Goal: Task Accomplishment & Management: Manage account settings

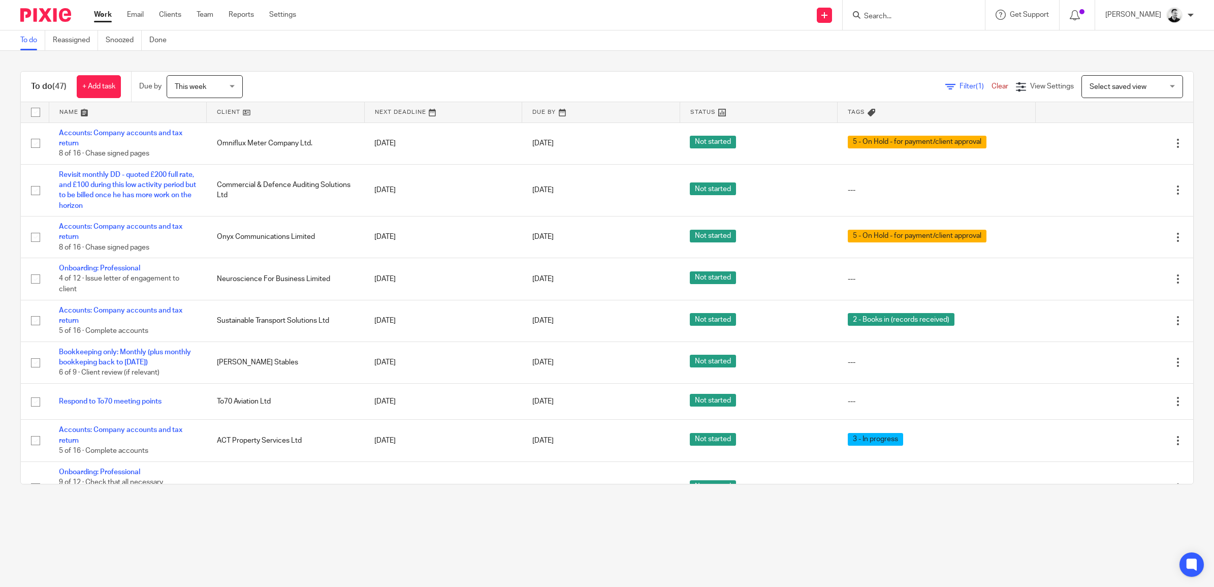
click at [234, 82] on div "This week This week" at bounding box center [205, 86] width 76 height 23
click at [192, 242] on div "Today Tomorrow This week Next week This month Next month All" at bounding box center [207, 170] width 76 height 145
click at [197, 235] on li "All" at bounding box center [207, 231] width 75 height 21
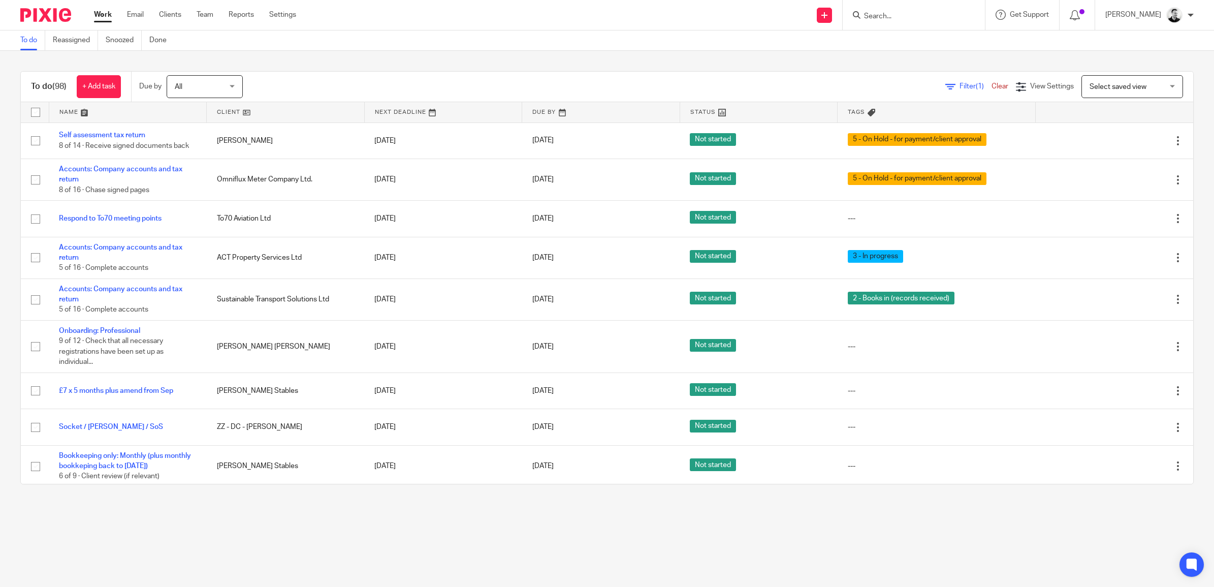
click at [201, 86] on span "All" at bounding box center [202, 86] width 54 height 21
click at [194, 148] on span "This week" at bounding box center [191, 149] width 31 height 7
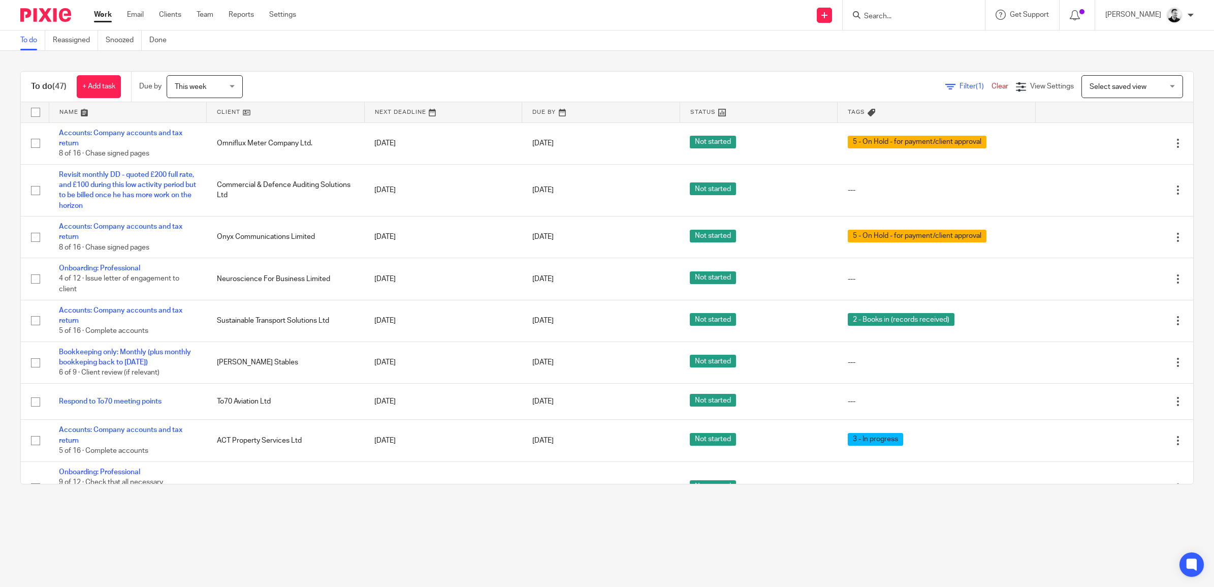
click at [960, 87] on span "Filter (1)" at bounding box center [976, 86] width 32 height 7
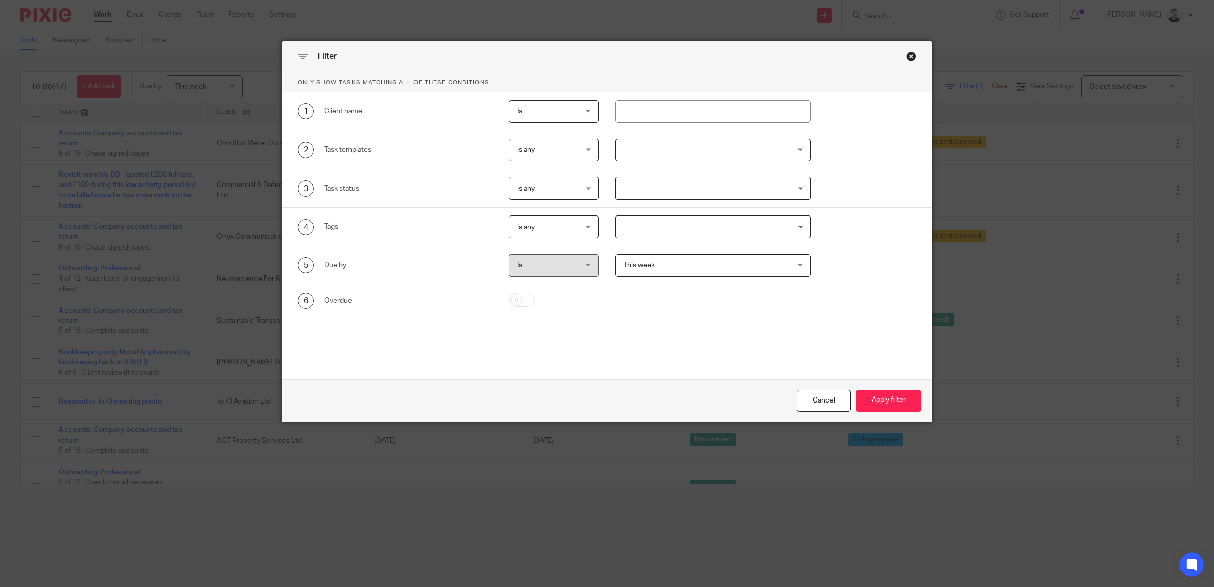
click at [913, 59] on div "Filter" at bounding box center [606, 57] width 649 height 32
click at [909, 57] on div "Close this dialog window" at bounding box center [911, 56] width 10 height 10
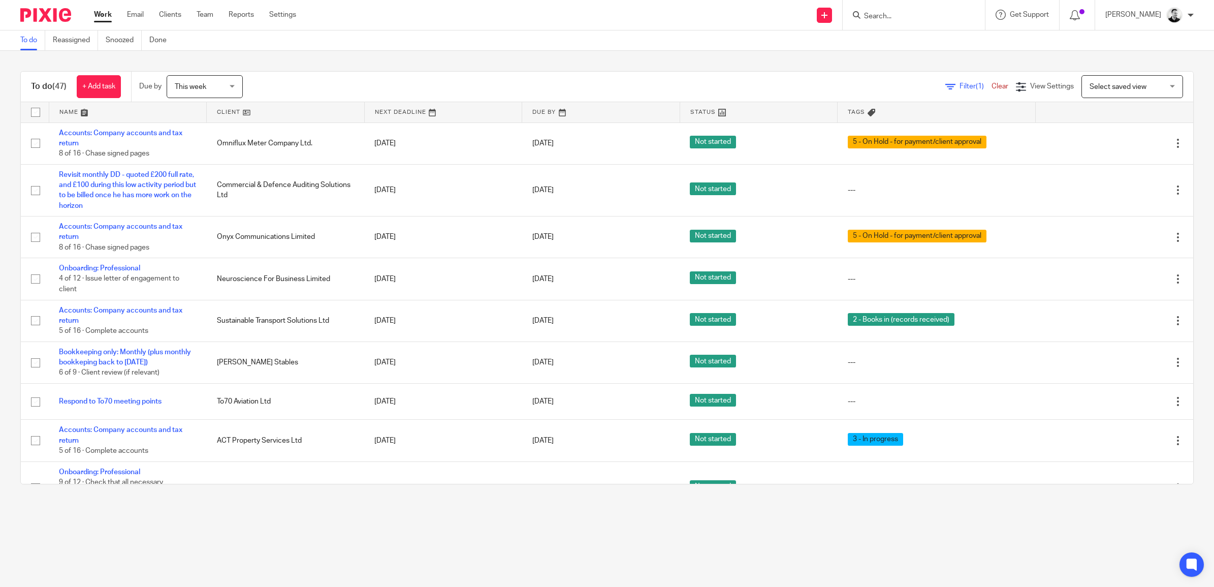
click at [68, 108] on link at bounding box center [127, 112] width 157 height 20
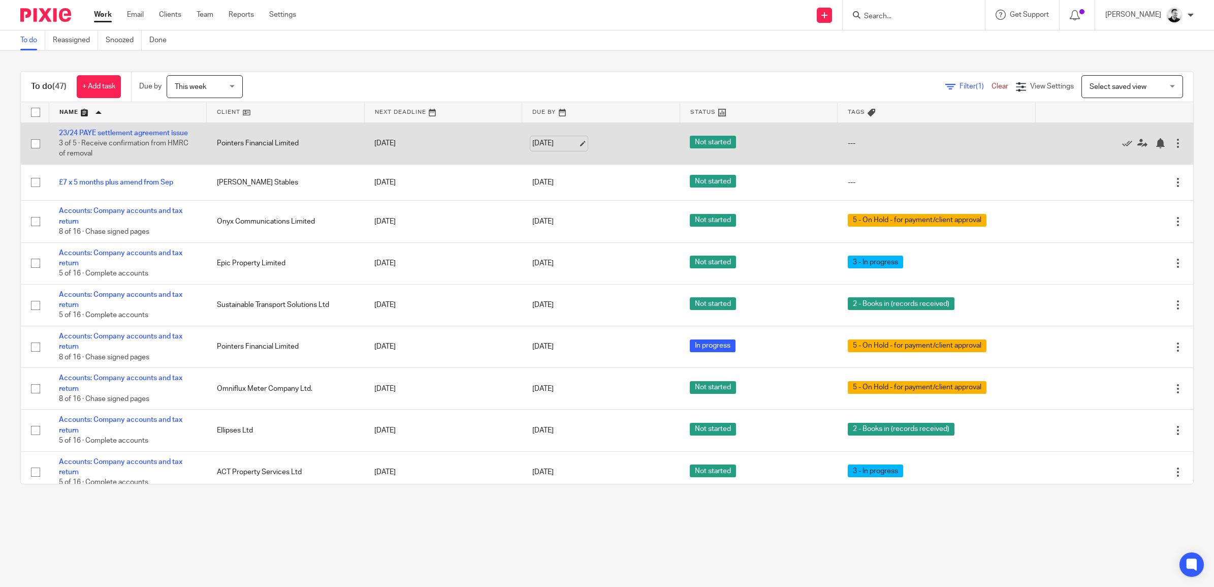
click at [559, 144] on link "19 Sep 2025" at bounding box center [555, 143] width 46 height 11
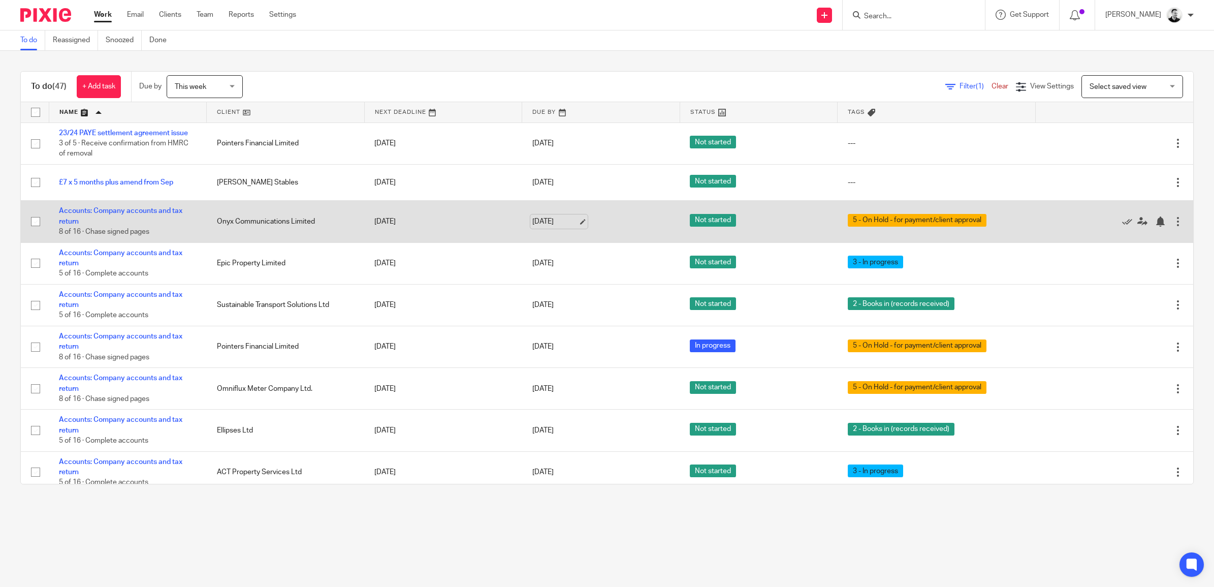
click at [542, 219] on link "15 Sep 2025" at bounding box center [555, 221] width 46 height 11
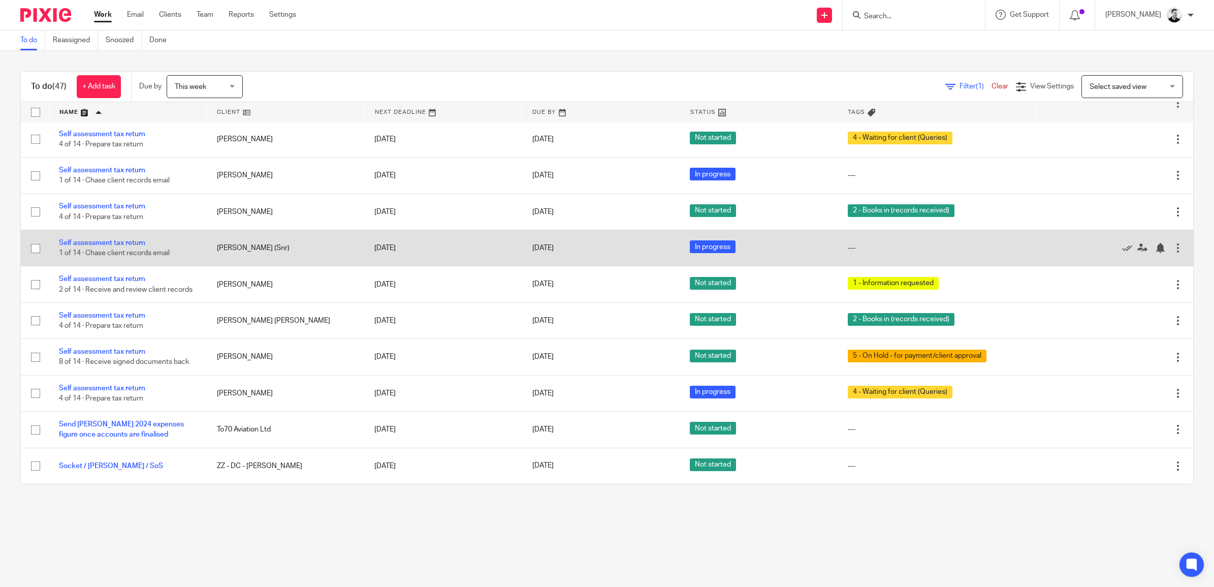
scroll to position [1545, 0]
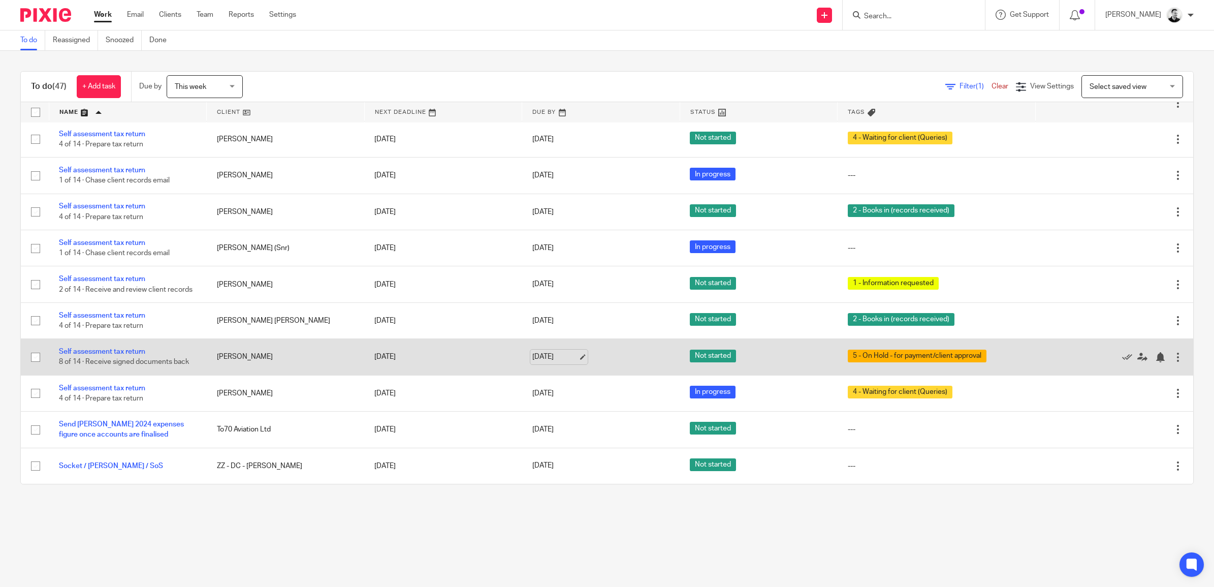
click at [541, 356] on link "15 Sep 2025" at bounding box center [555, 357] width 46 height 11
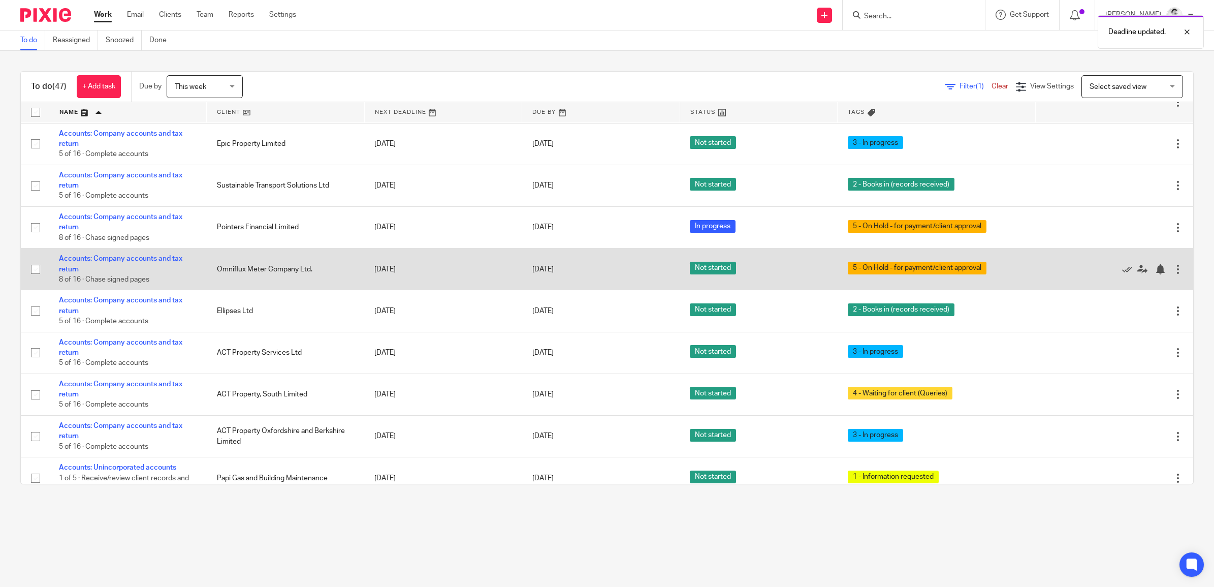
scroll to position [0, 0]
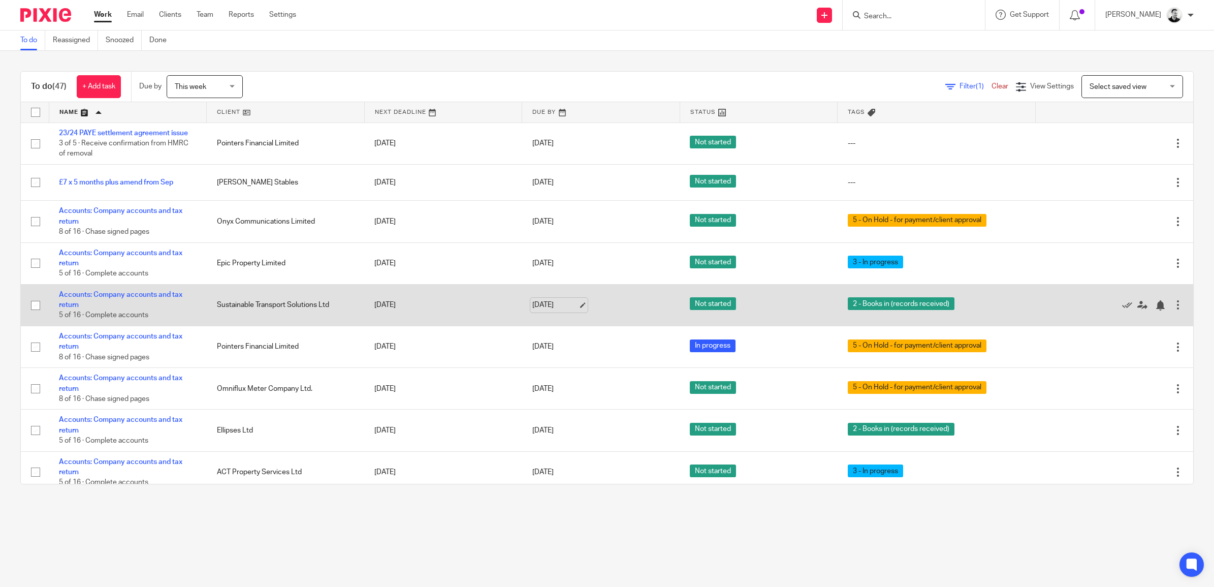
click at [536, 304] on link "[DATE]" at bounding box center [555, 305] width 46 height 11
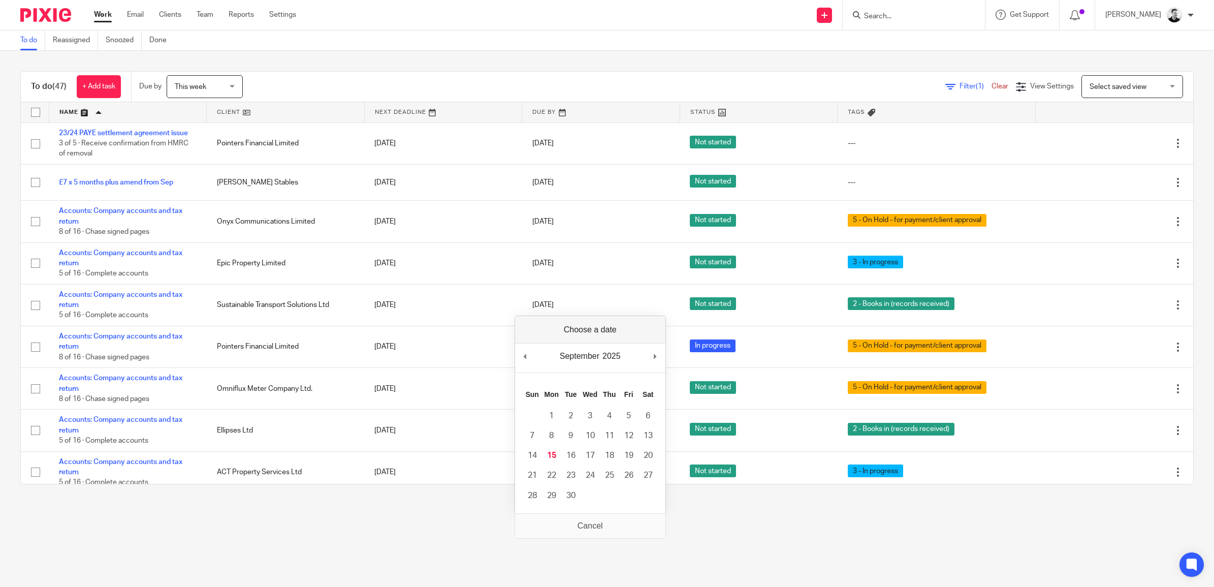
click at [605, 56] on div "To do (47) + Add task Due by This week This week Today Tomorrow This week Next …" at bounding box center [607, 278] width 1214 height 454
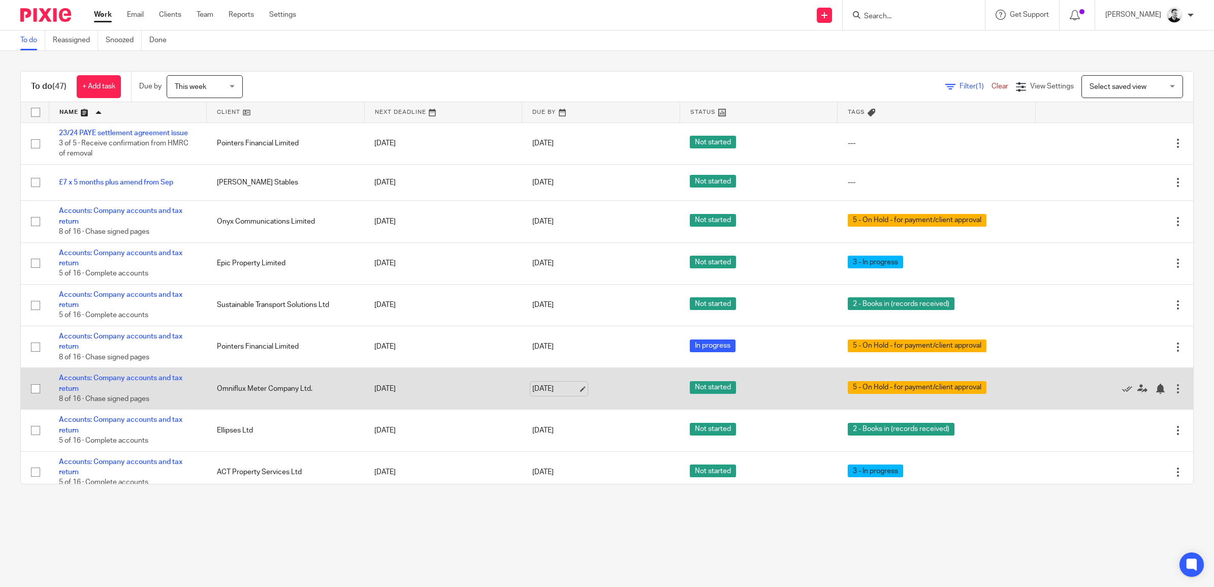
click at [558, 388] on link "[DATE]" at bounding box center [555, 389] width 46 height 11
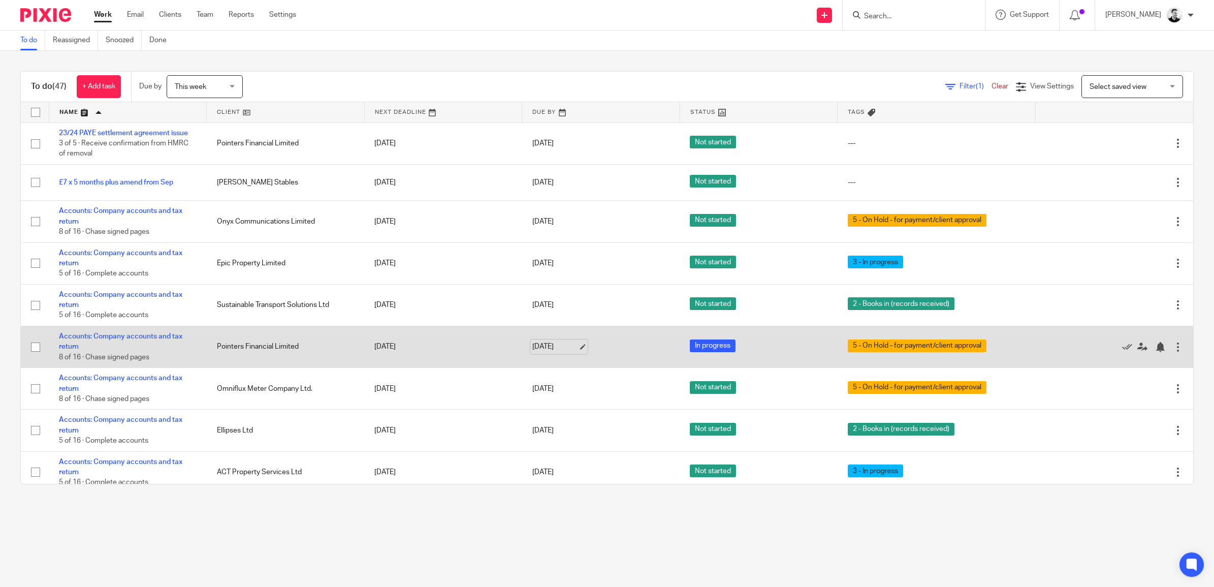
click at [545, 346] on link "[DATE]" at bounding box center [555, 346] width 46 height 11
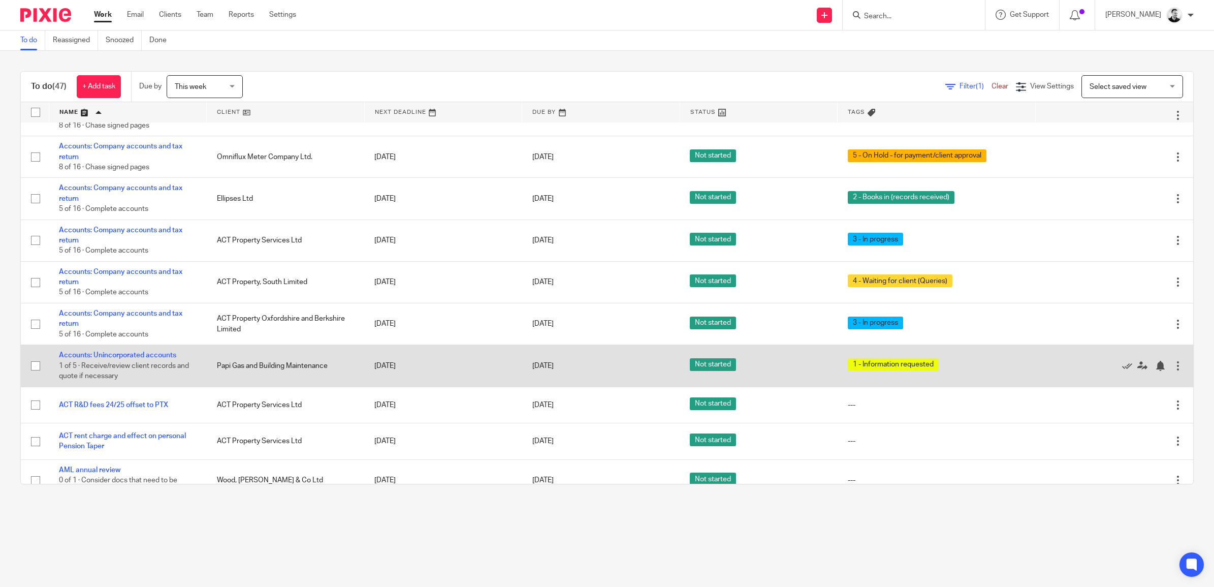
scroll to position [254, 0]
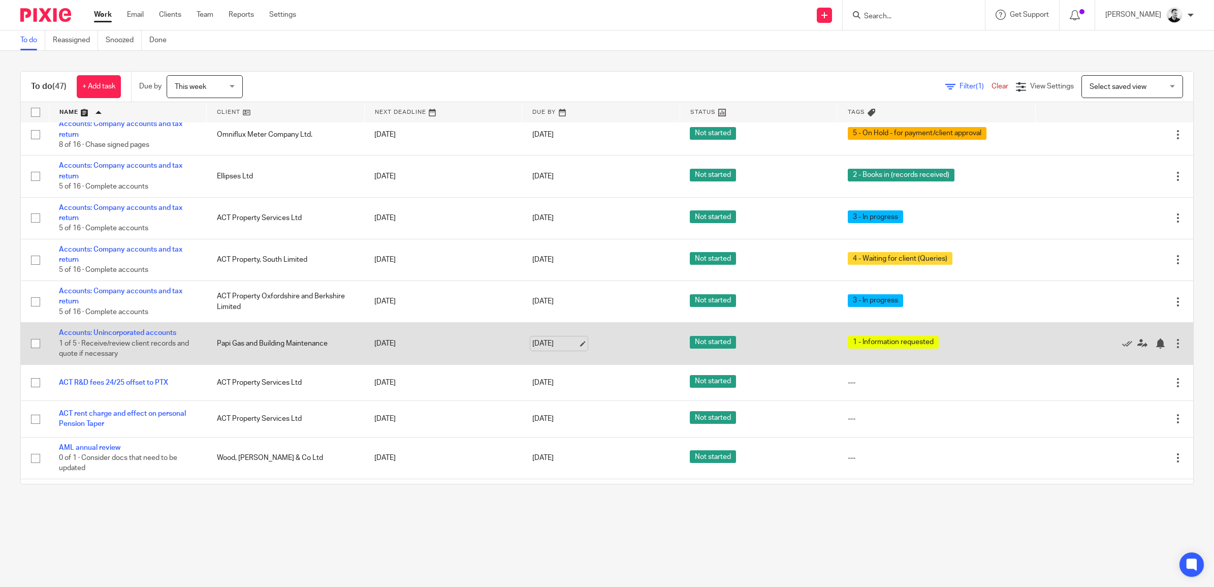
click at [544, 344] on link "[DATE]" at bounding box center [555, 343] width 46 height 11
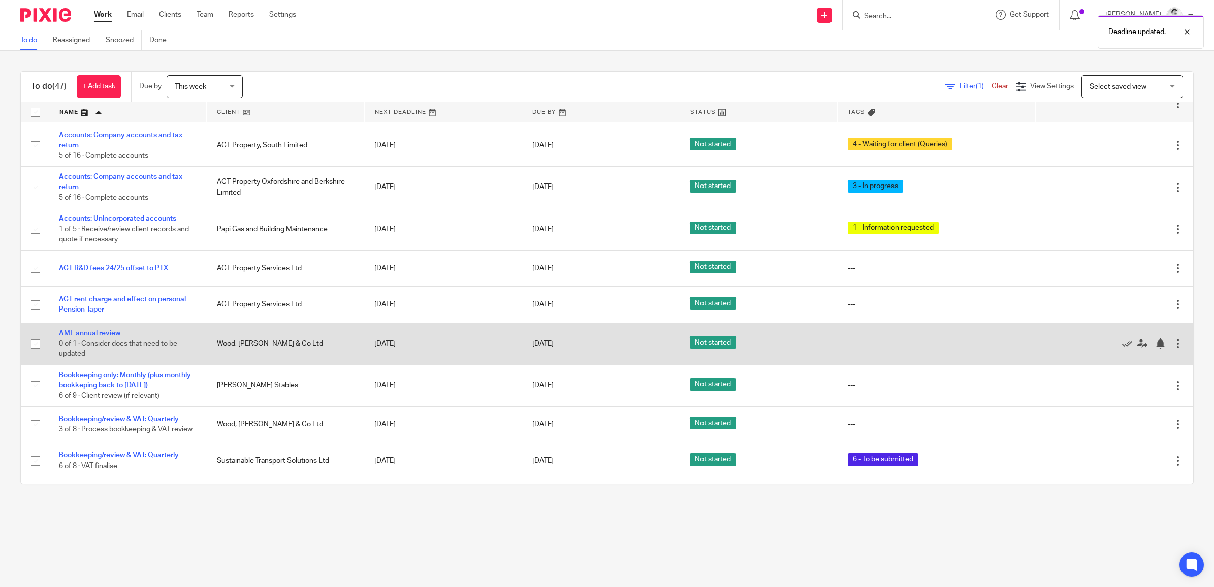
scroll to position [381, 0]
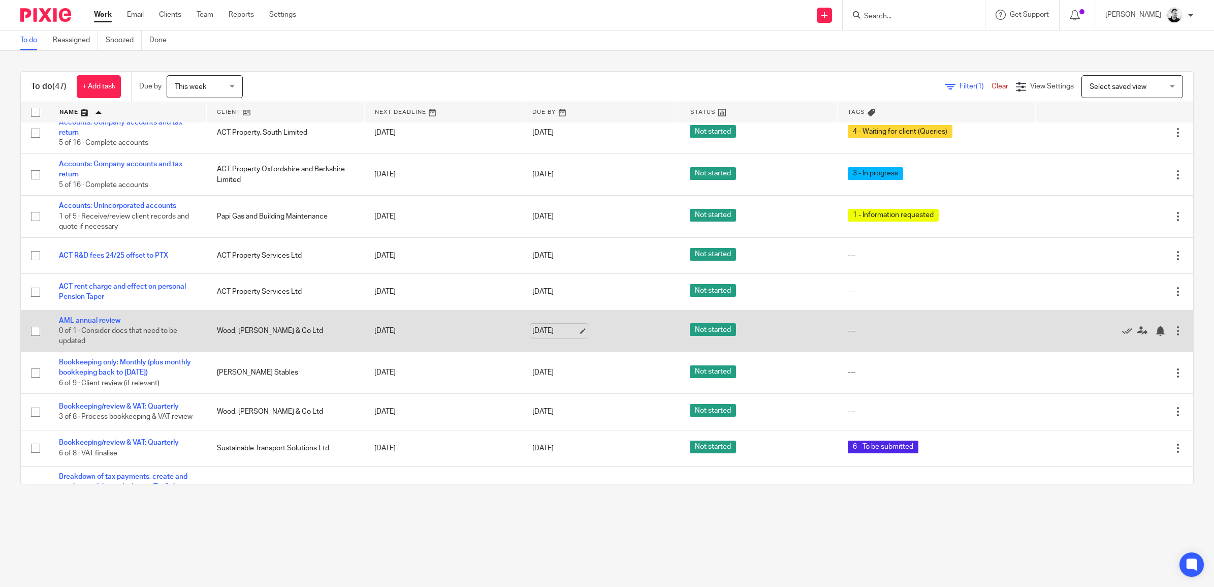
click at [547, 331] on link "18 Sep 2025" at bounding box center [555, 331] width 46 height 11
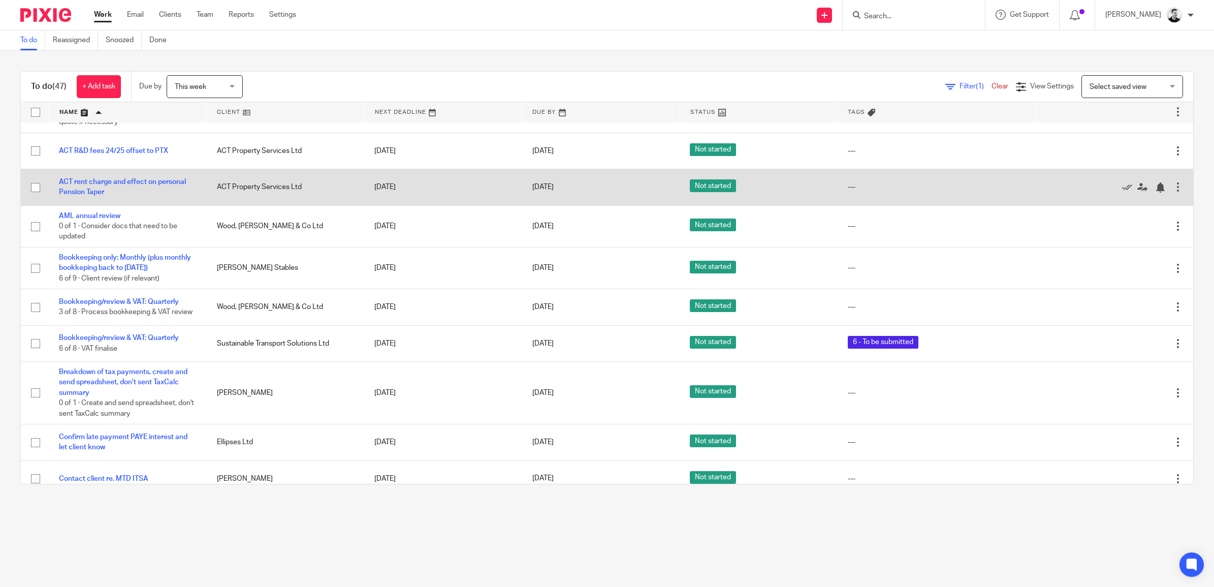
scroll to position [508, 0]
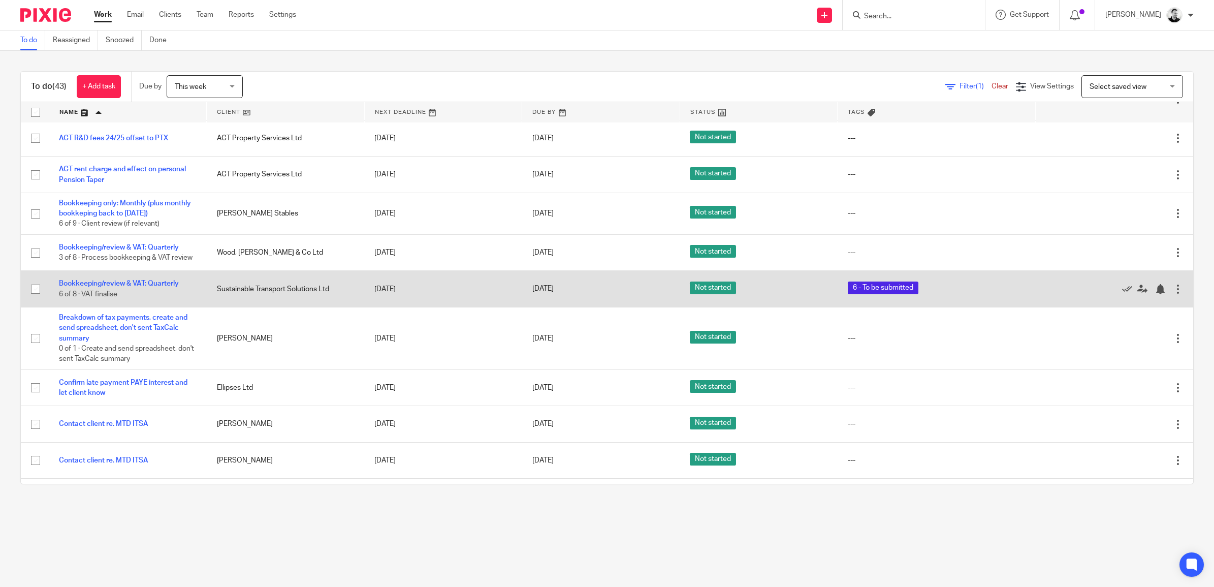
scroll to position [445, 0]
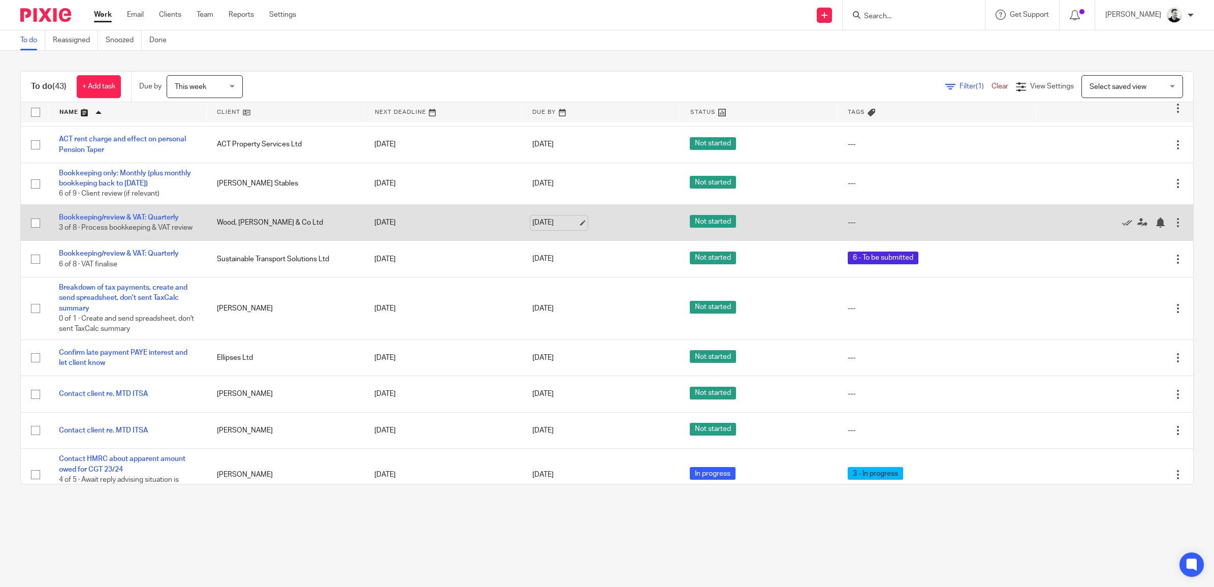
click at [552, 223] on link "[DATE]" at bounding box center [555, 222] width 46 height 11
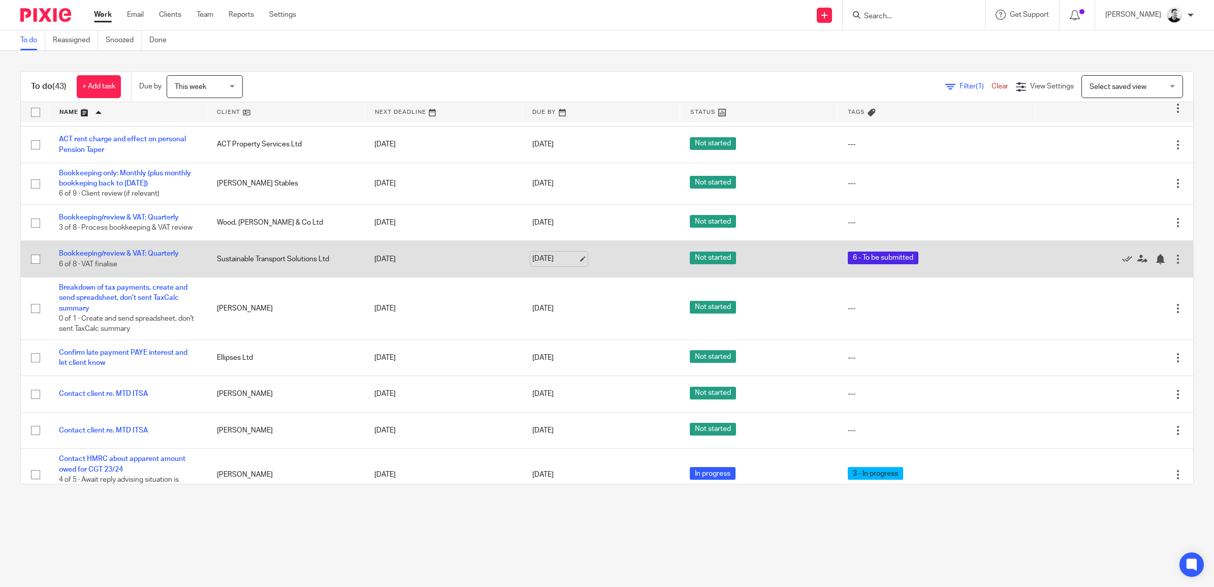
click at [542, 262] on link "[DATE]" at bounding box center [555, 259] width 46 height 11
click at [166, 257] on link "Bookkeeping/review & VAT: Quarterly" at bounding box center [119, 253] width 120 height 7
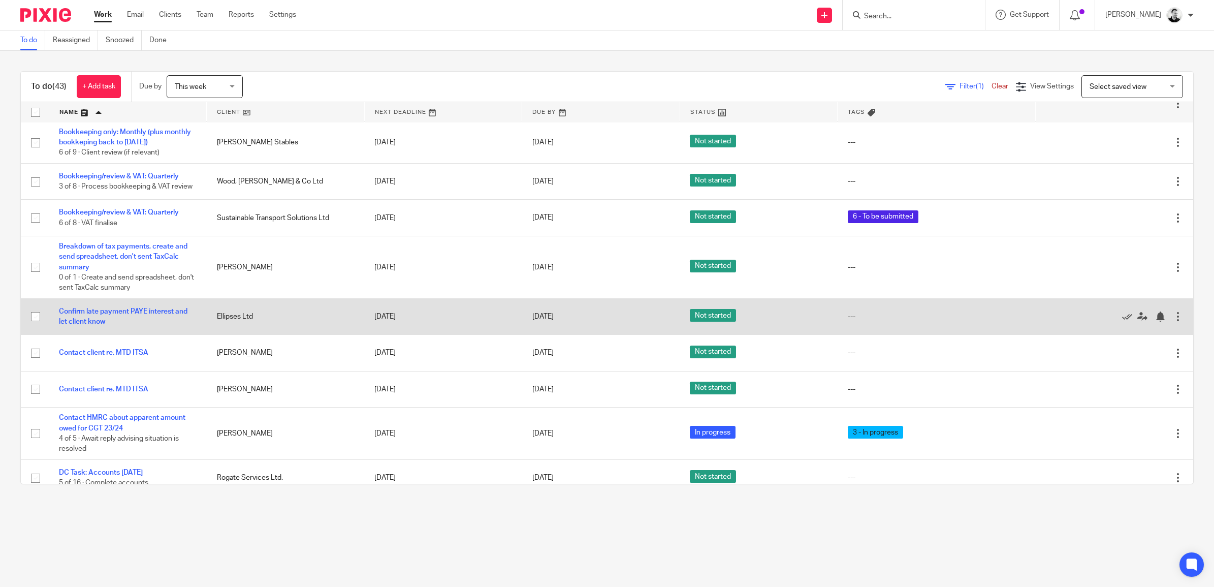
scroll to position [508, 0]
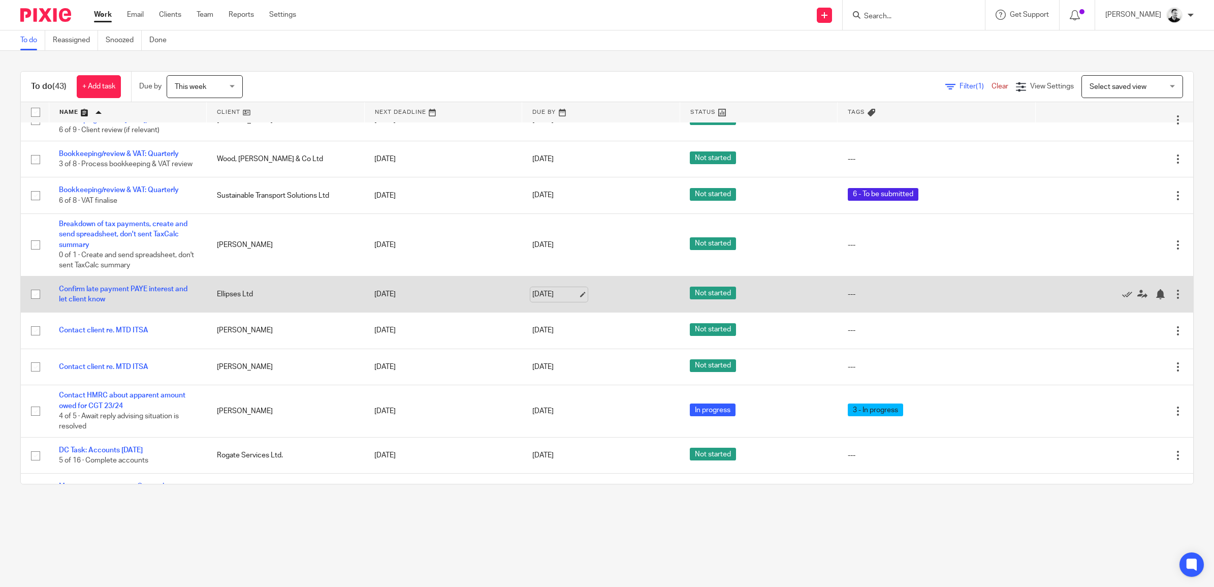
click at [558, 297] on link "19 Sep 2025" at bounding box center [555, 294] width 46 height 11
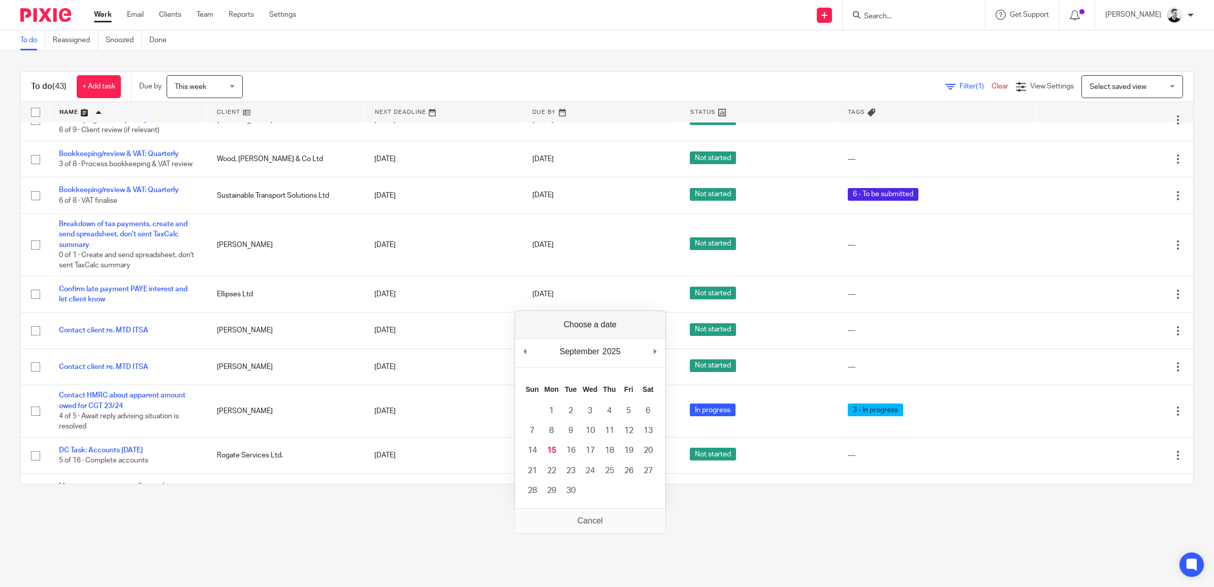
click at [512, 41] on div "To do Reassigned Snoozed Done" at bounding box center [607, 40] width 1214 height 20
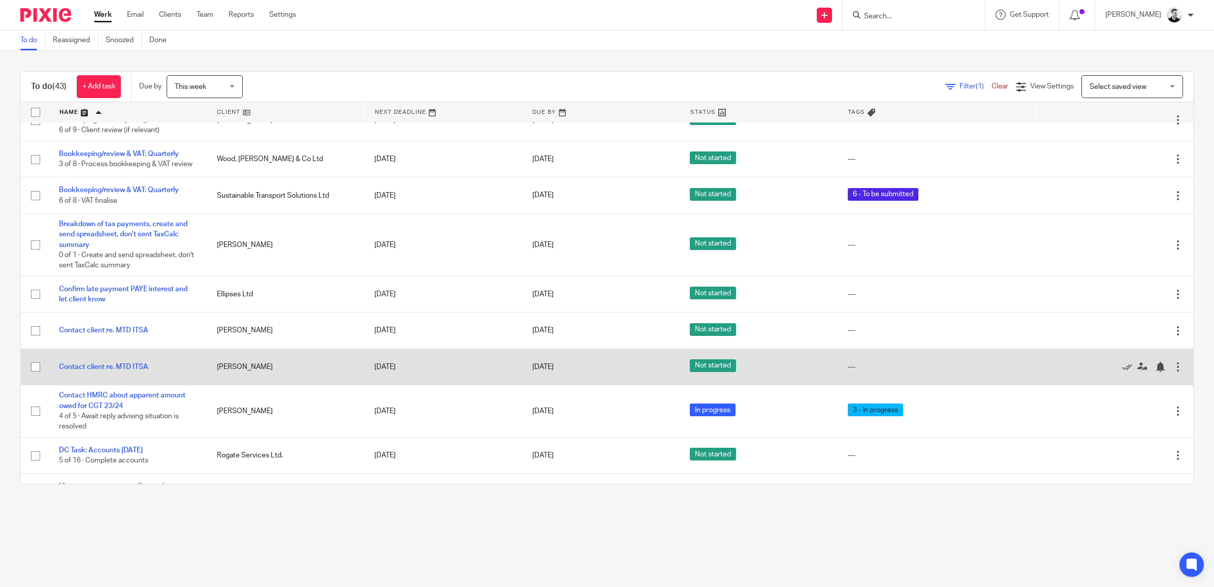
scroll to position [572, 0]
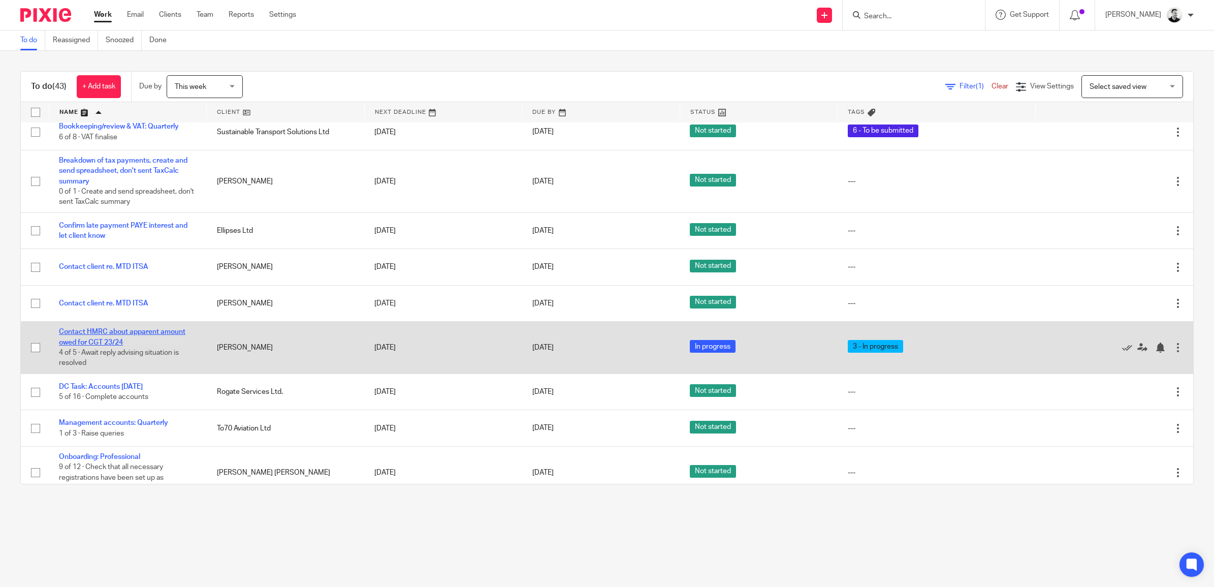
click at [134, 341] on link "Contact HMRC about apparent amount owed for CGT 23/24" at bounding box center [122, 336] width 126 height 17
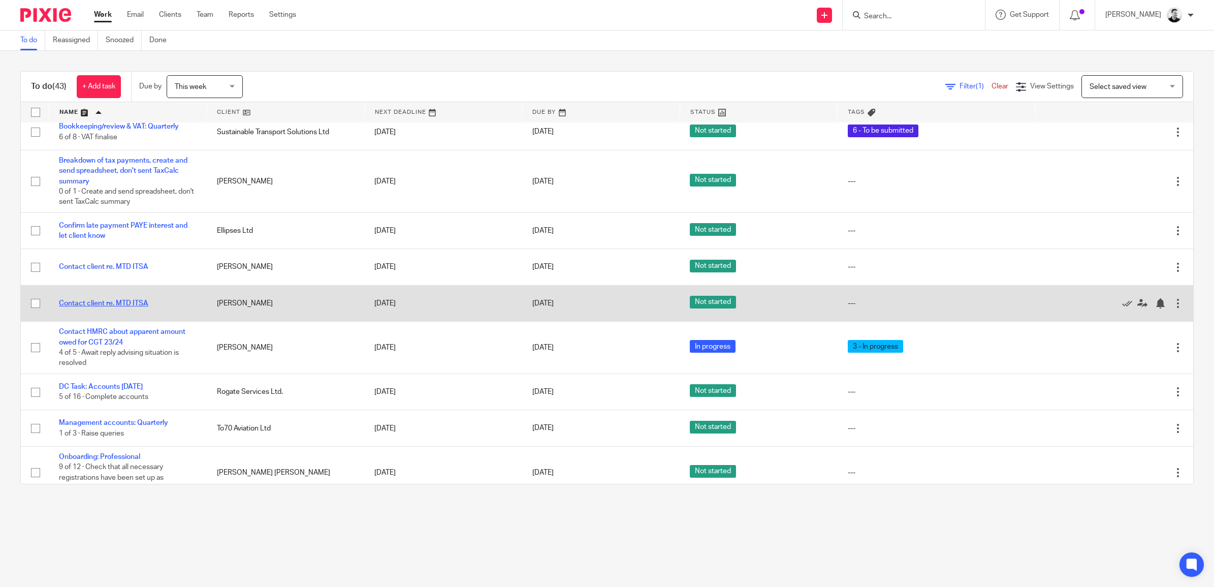
click at [127, 307] on link "Contact client re. MTD ITSA" at bounding box center [103, 303] width 89 height 7
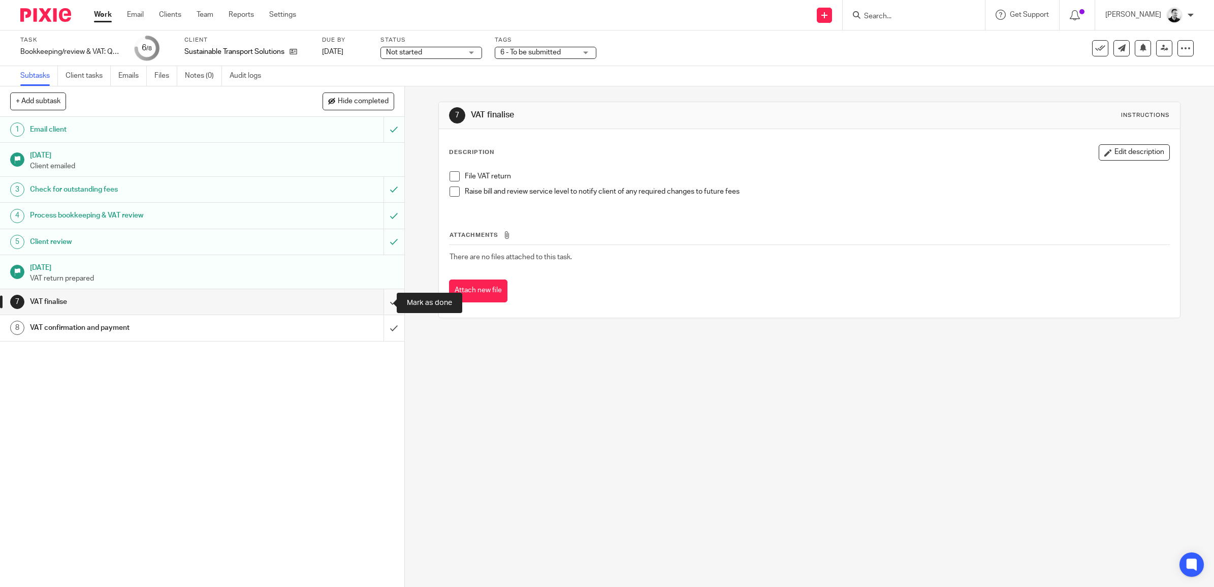
click at [385, 306] on input "submit" at bounding box center [202, 301] width 404 height 25
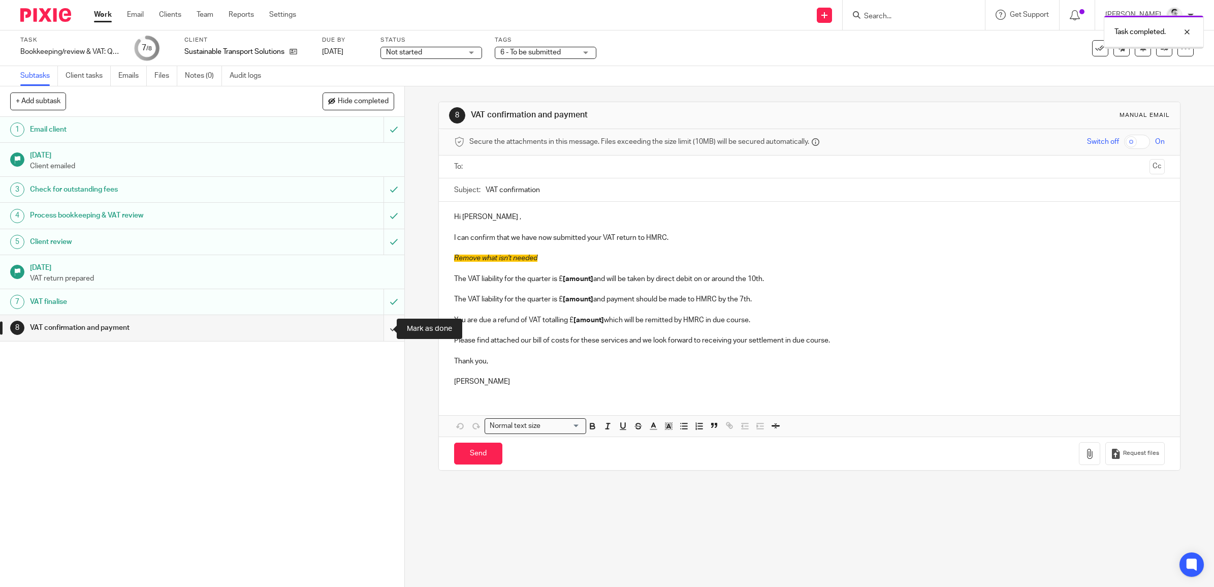
click at [379, 331] on input "submit" at bounding box center [202, 327] width 404 height 25
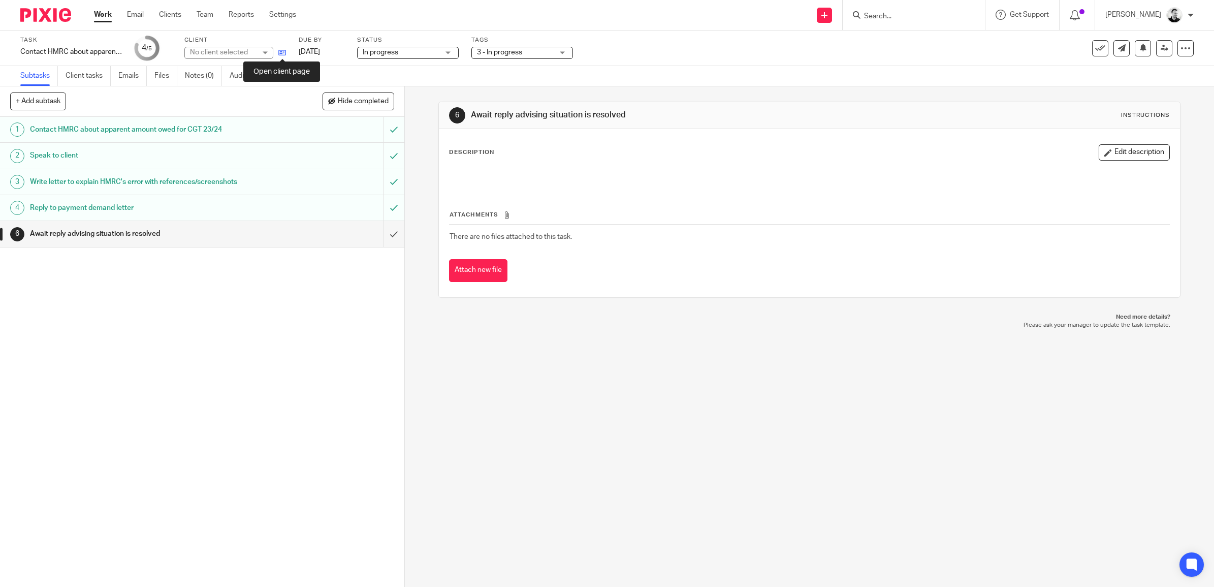
drag, startPoint x: 0, startPoint y: 0, endPoint x: 282, endPoint y: 54, distance: 287.0
click at [282, 54] on icon at bounding box center [282, 53] width 8 height 8
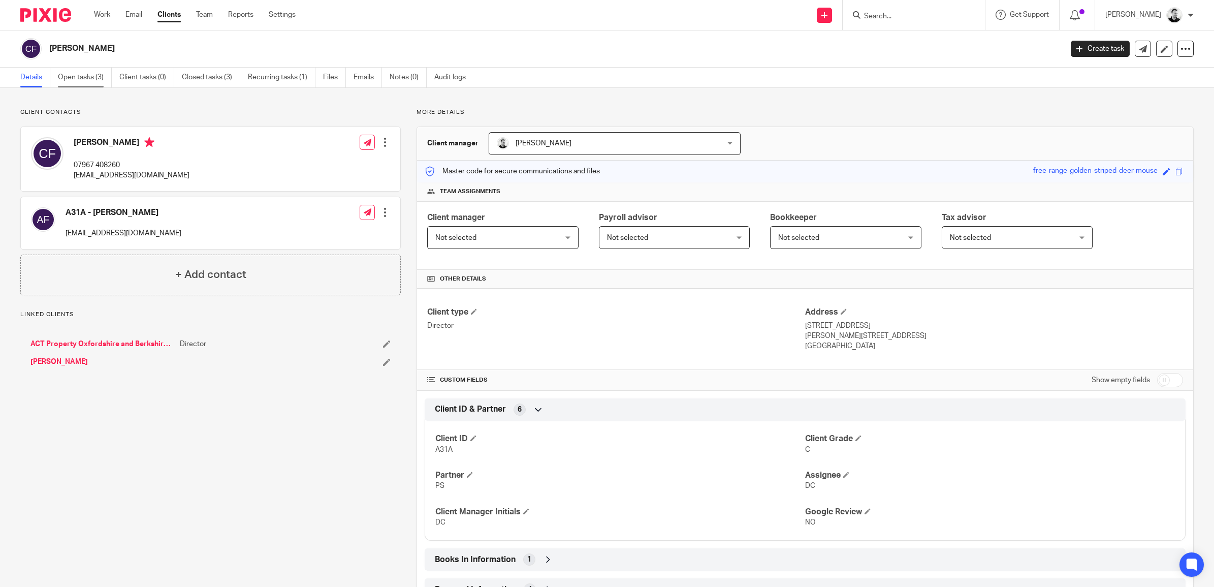
click at [81, 82] on link "Open tasks (3)" at bounding box center [85, 78] width 54 height 20
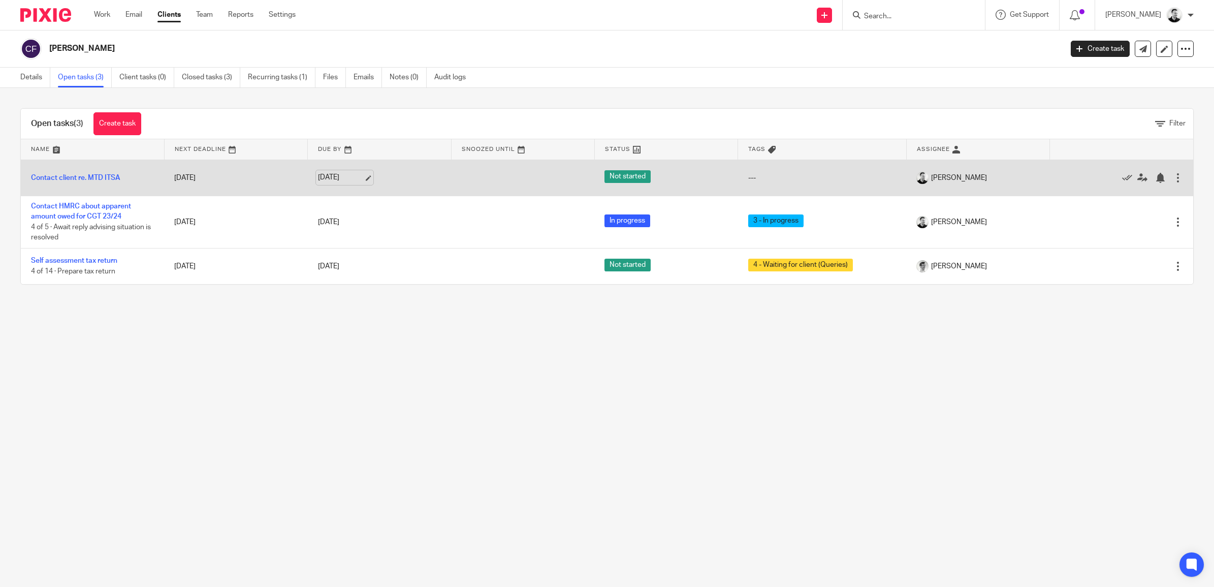
click at [333, 178] on link "[DATE]" at bounding box center [341, 177] width 46 height 11
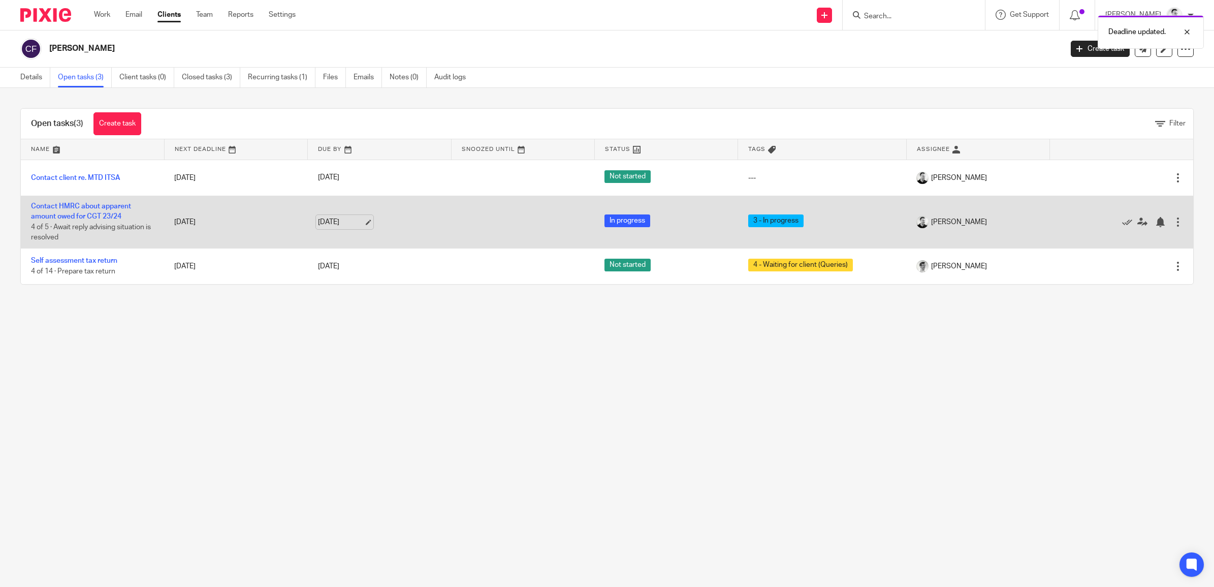
click at [344, 219] on link "19 Sep 2025" at bounding box center [341, 222] width 46 height 11
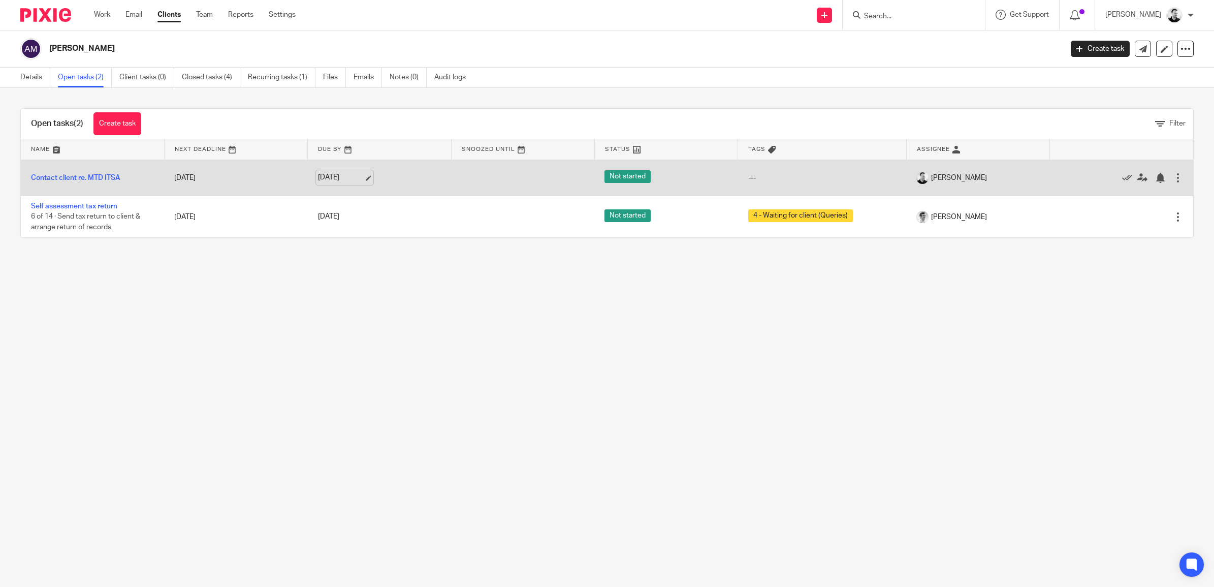
click at [351, 179] on link "[DATE]" at bounding box center [341, 177] width 46 height 11
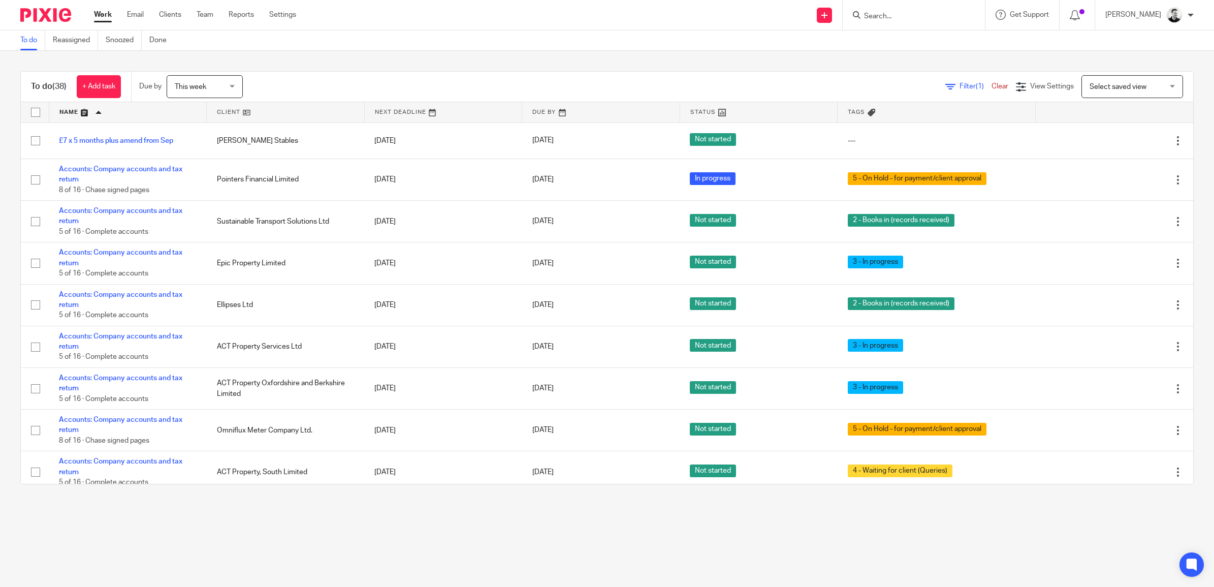
click at [522, 115] on link at bounding box center [600, 112] width 157 height 20
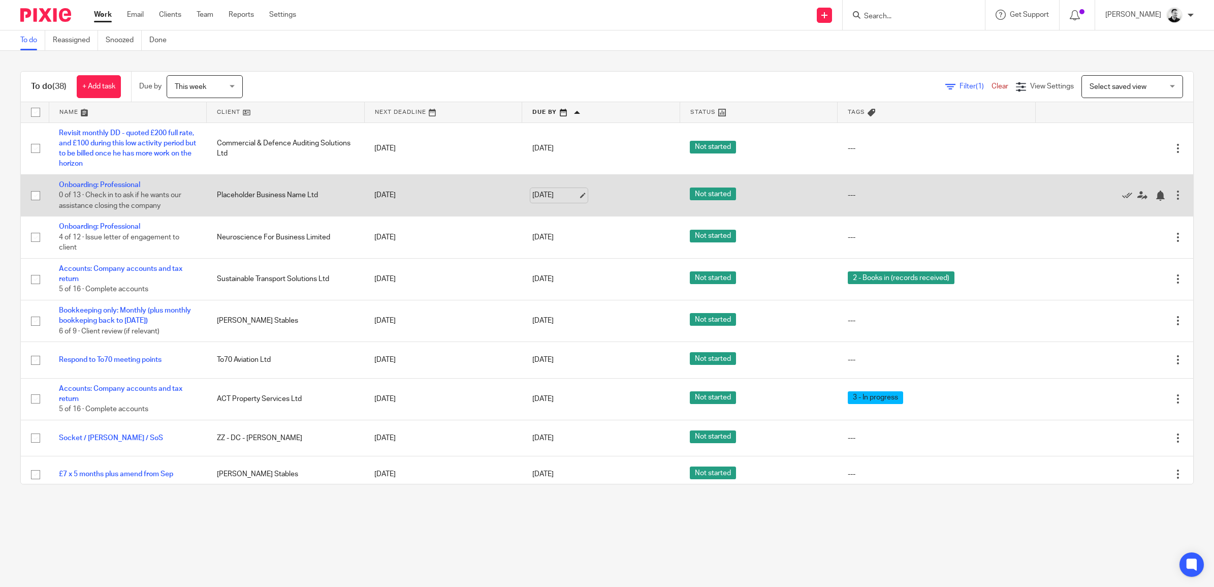
click at [532, 196] on link "[DATE]" at bounding box center [555, 195] width 46 height 11
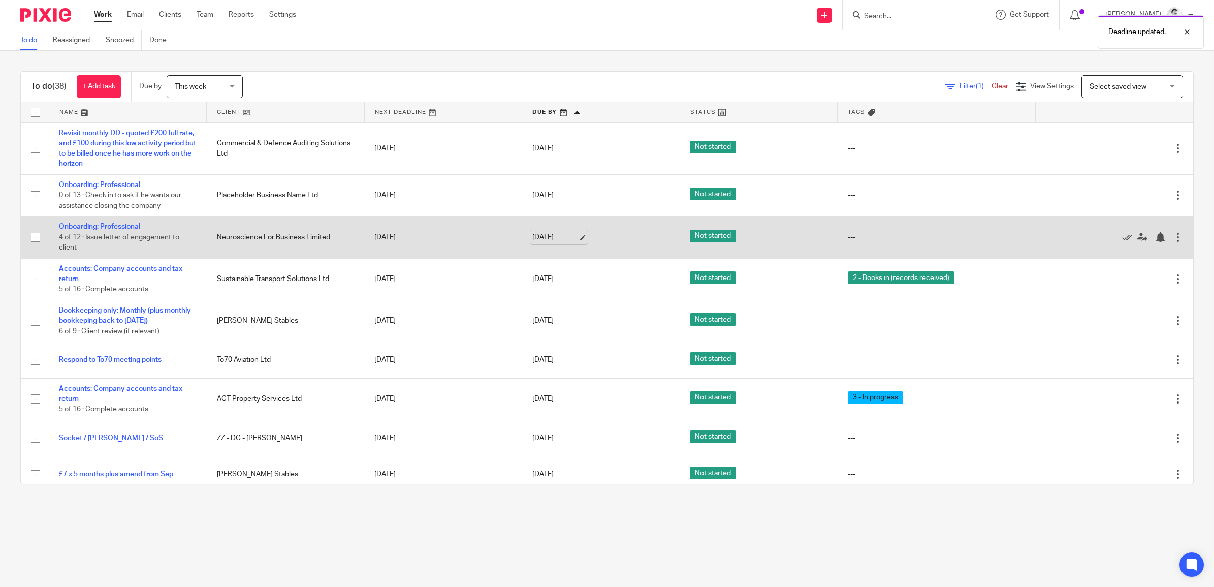
click at [535, 240] on link "[DATE]" at bounding box center [555, 237] width 46 height 11
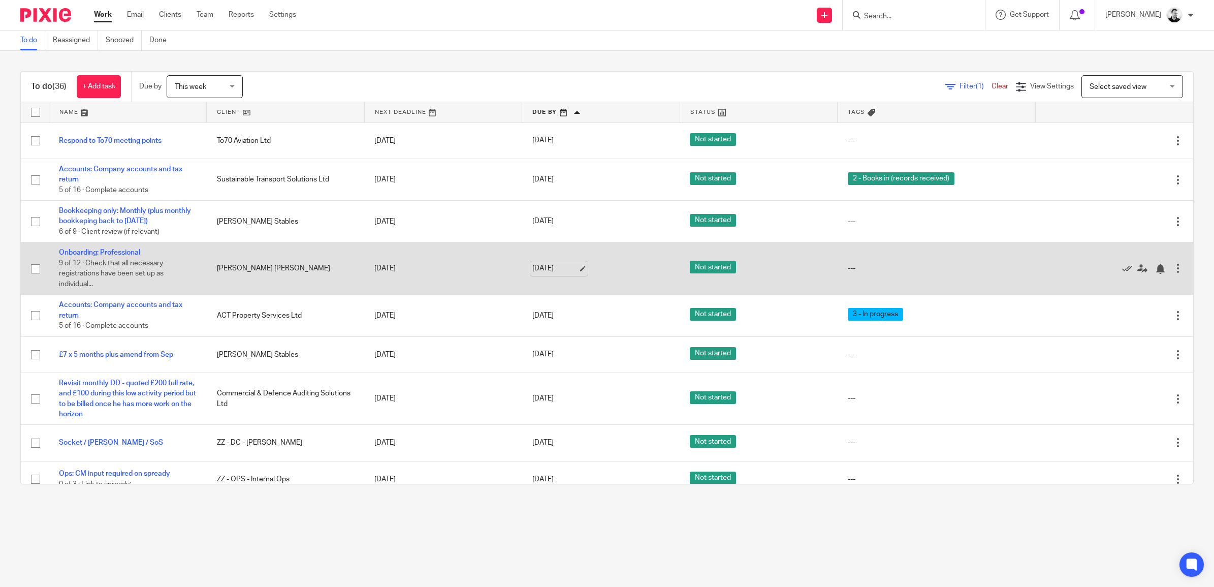
click at [551, 263] on link "[DATE]" at bounding box center [555, 268] width 46 height 11
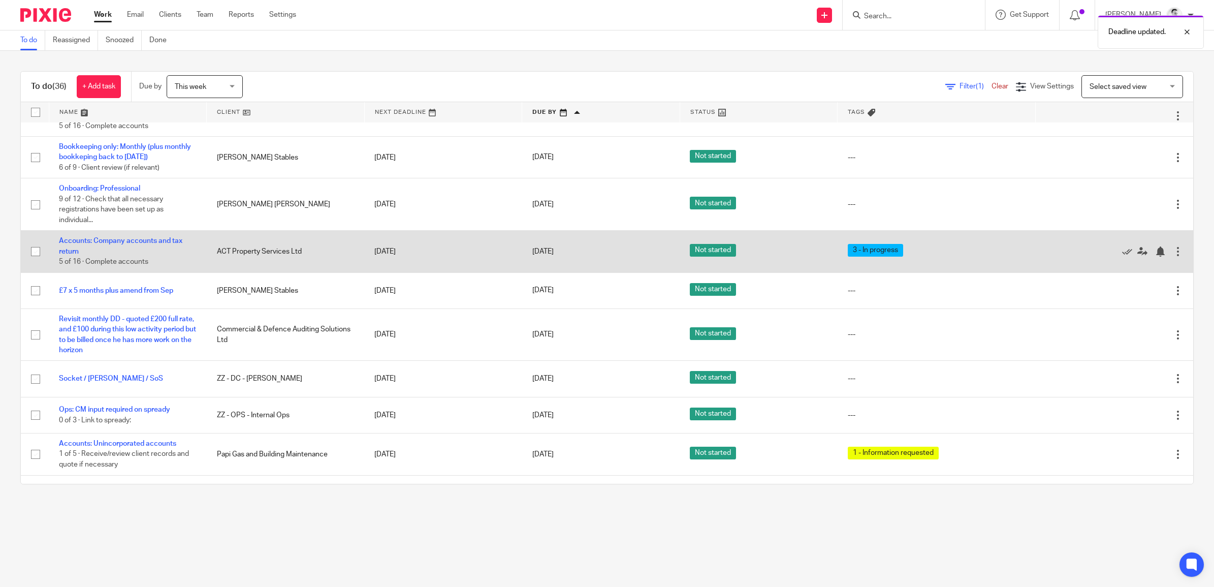
scroll to position [127, 0]
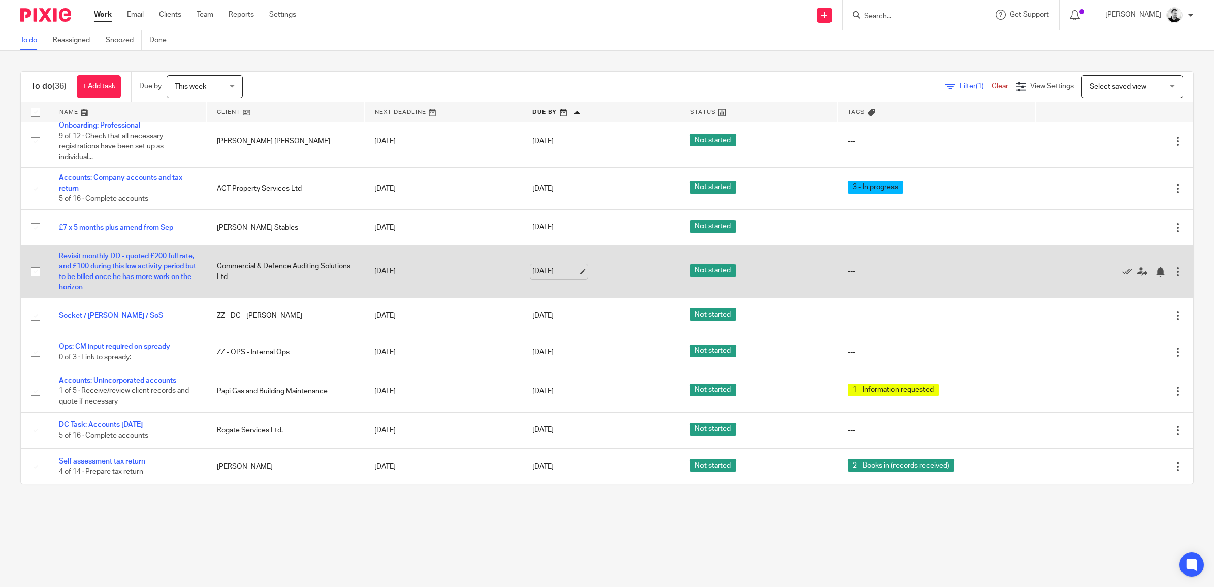
click at [540, 273] on link "[DATE]" at bounding box center [555, 271] width 46 height 11
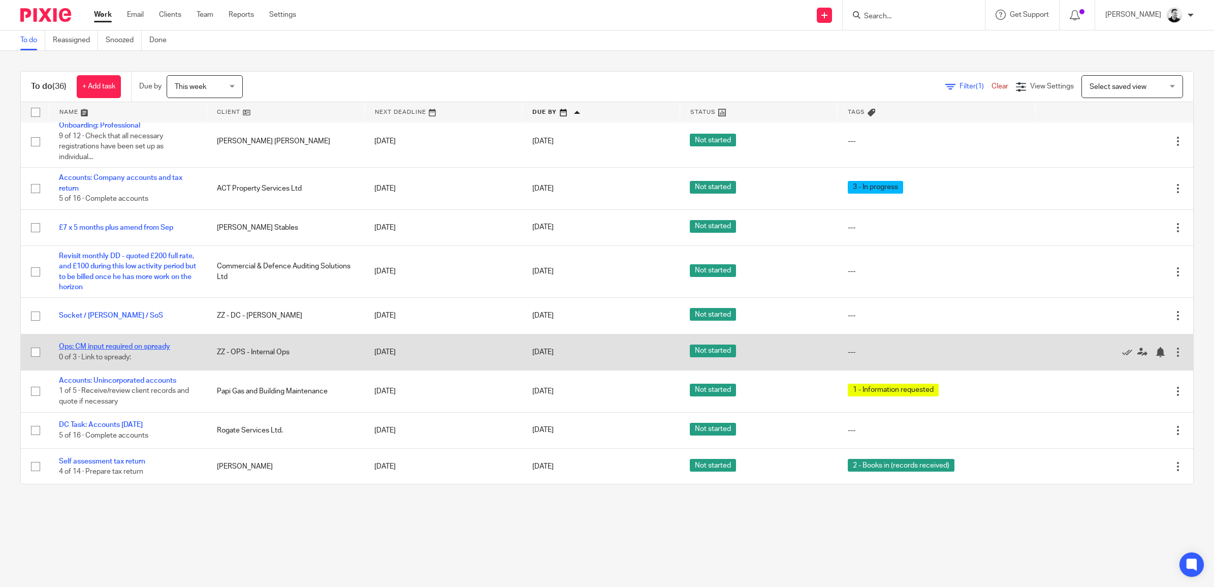
click at [146, 349] on link "Ops: CM input required on spready" at bounding box center [114, 346] width 111 height 7
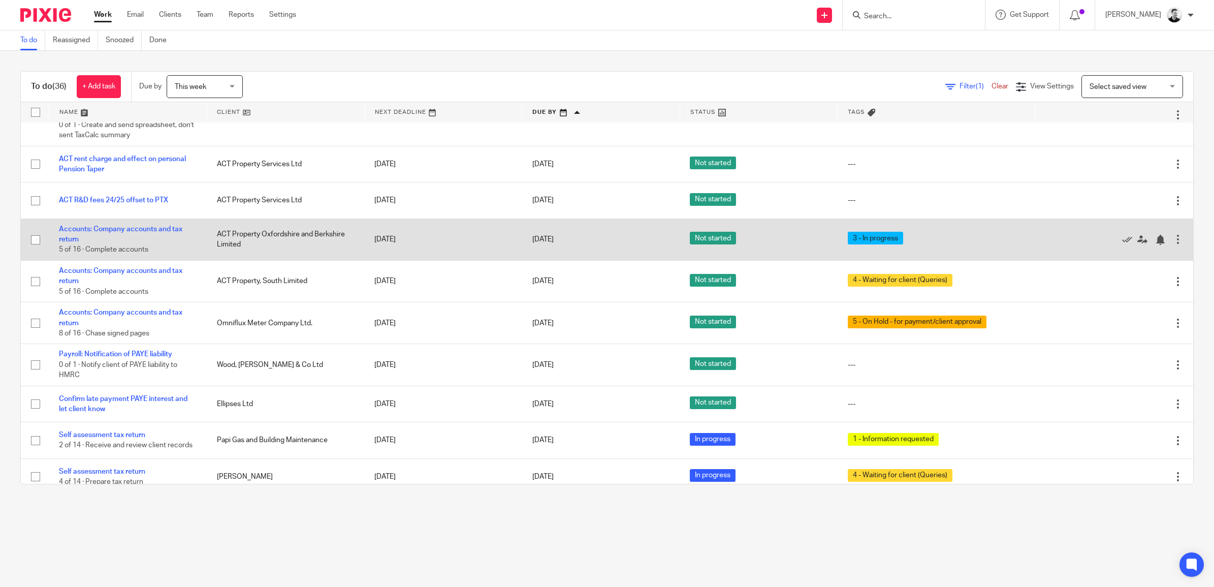
scroll to position [699, 0]
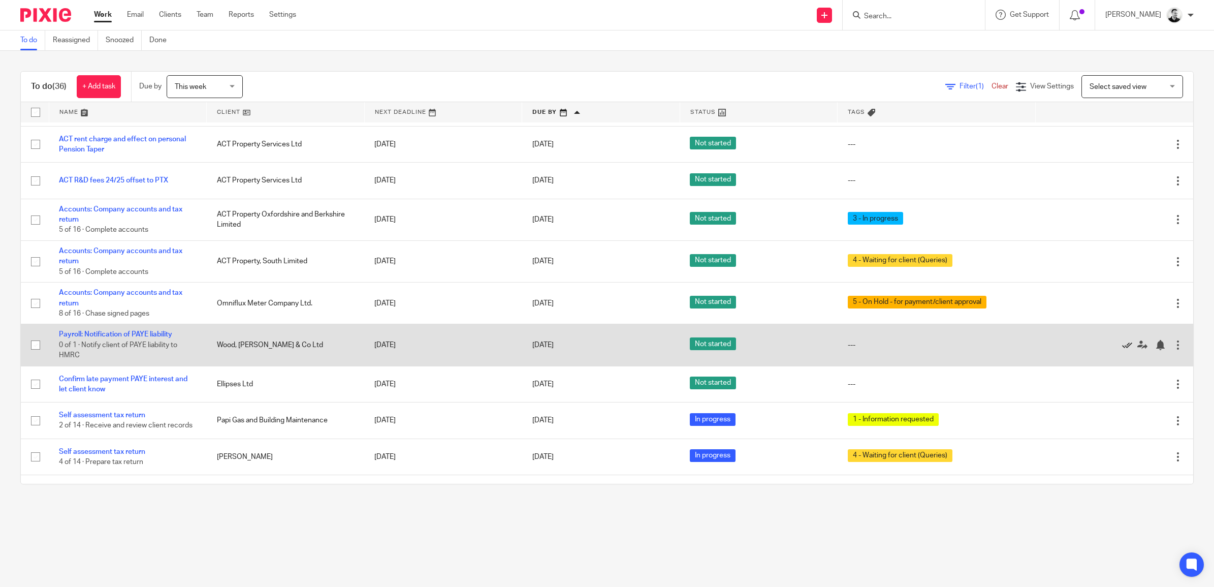
click at [1122, 349] on icon at bounding box center [1127, 345] width 10 height 10
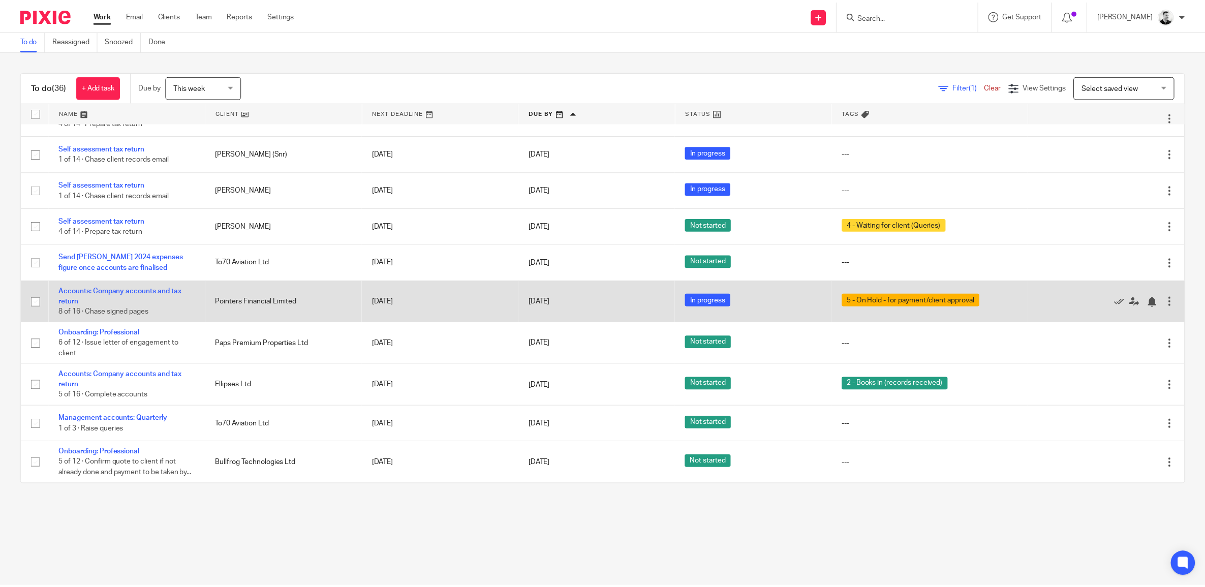
scroll to position [1055, 0]
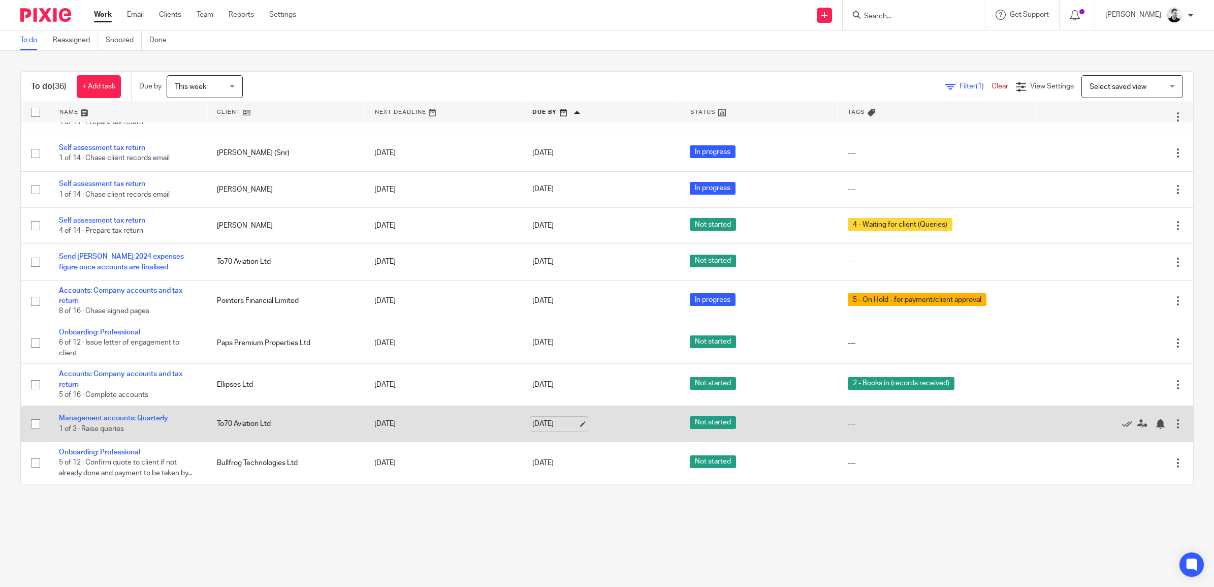
click at [552, 419] on link "[DATE]" at bounding box center [555, 424] width 46 height 11
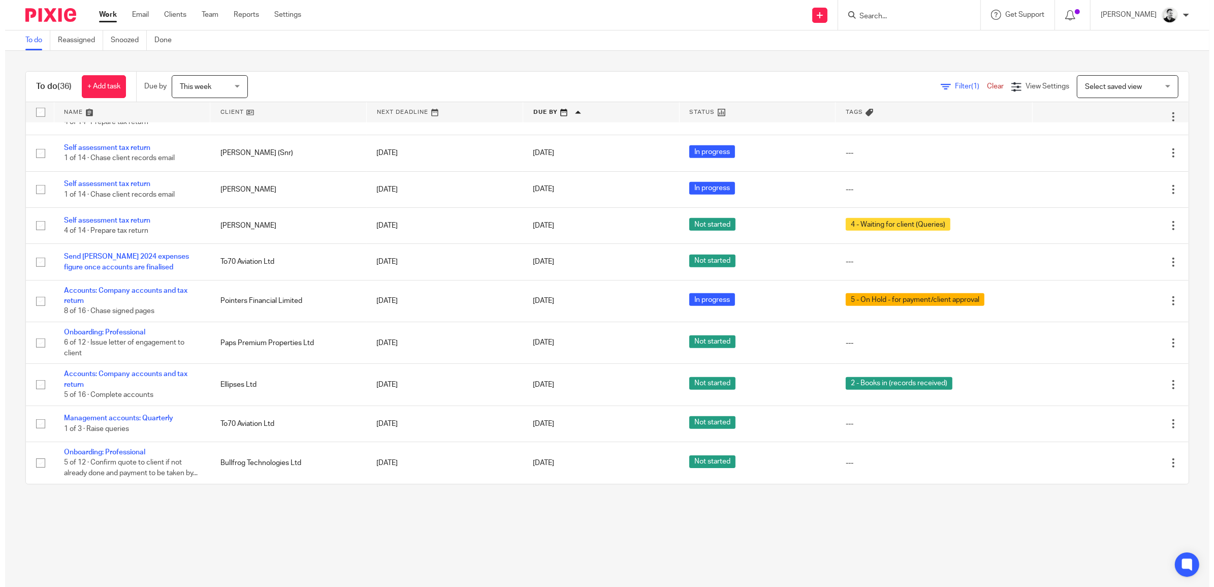
scroll to position [0, 0]
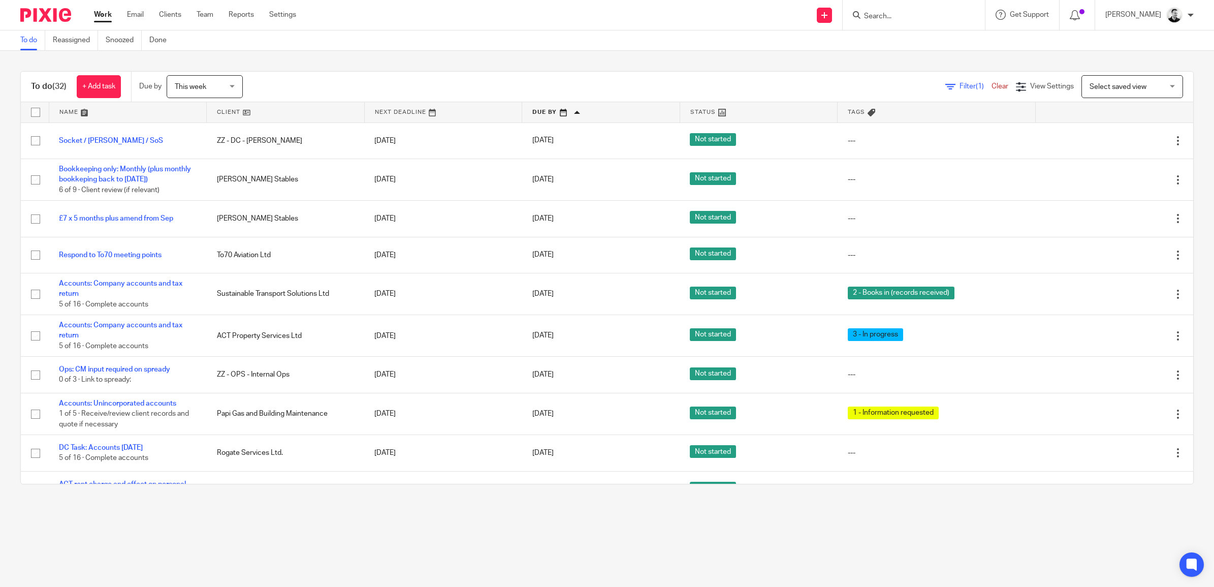
click at [231, 85] on div "This week This week" at bounding box center [205, 86] width 76 height 23
click at [198, 128] on span "Tomorrow" at bounding box center [186, 128] width 21 height 7
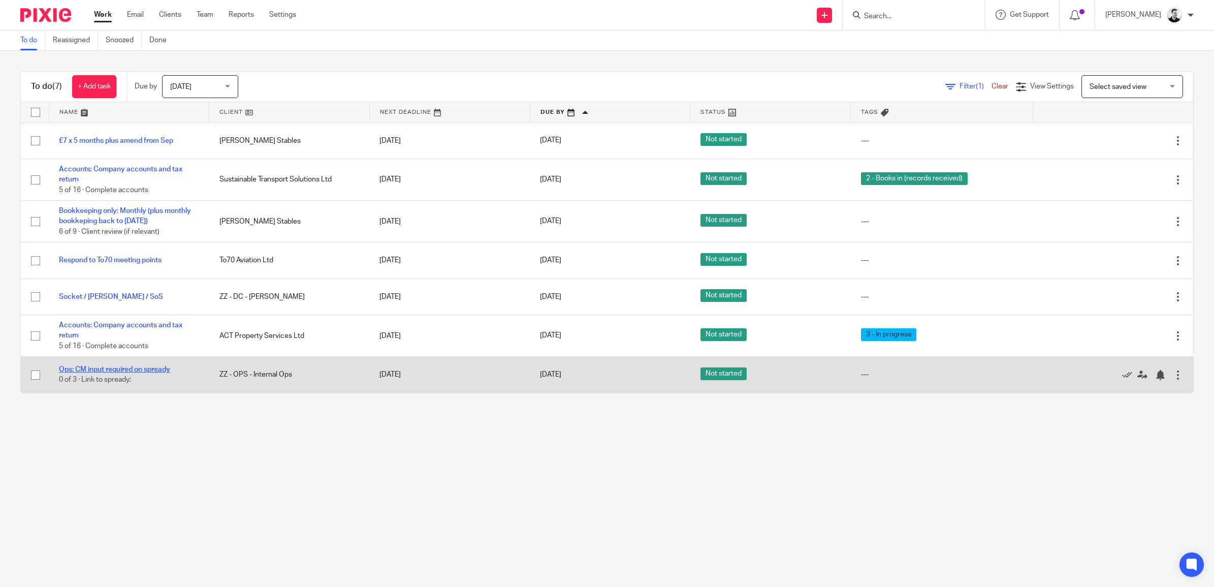
click at [155, 370] on link "Ops: CM input required on spready" at bounding box center [114, 369] width 111 height 7
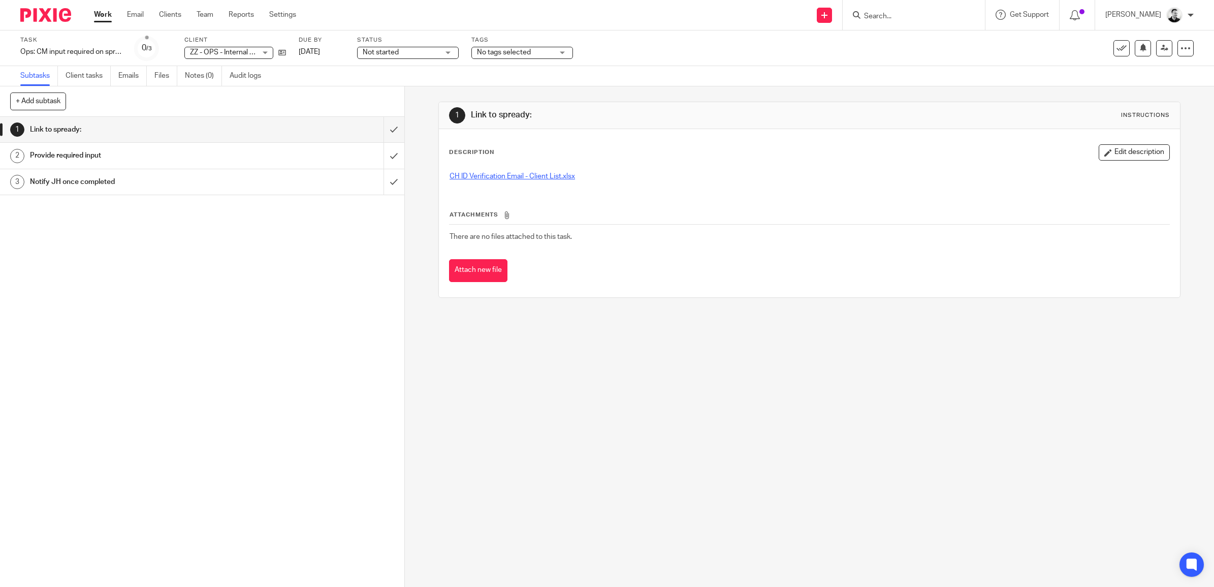
click at [524, 177] on link "CH ID Verification Email - Client List.xlsx" at bounding box center [512, 176] width 125 height 7
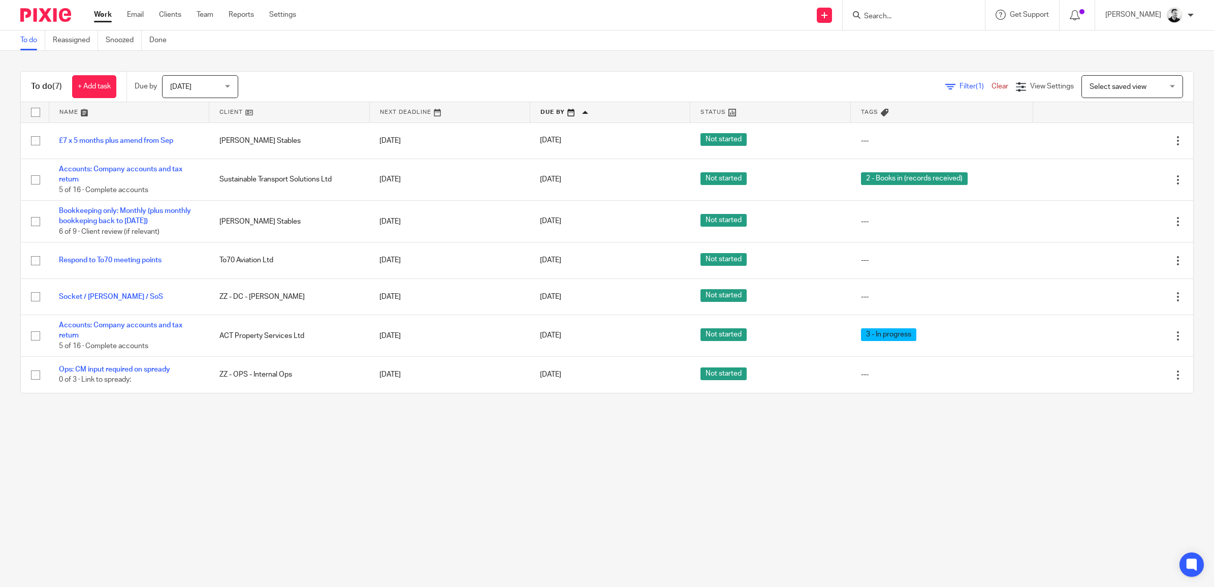
click at [230, 87] on div "Tomorrow Tomorrow" at bounding box center [200, 86] width 76 height 23
click at [194, 111] on li "[DATE]" at bounding box center [202, 108] width 75 height 21
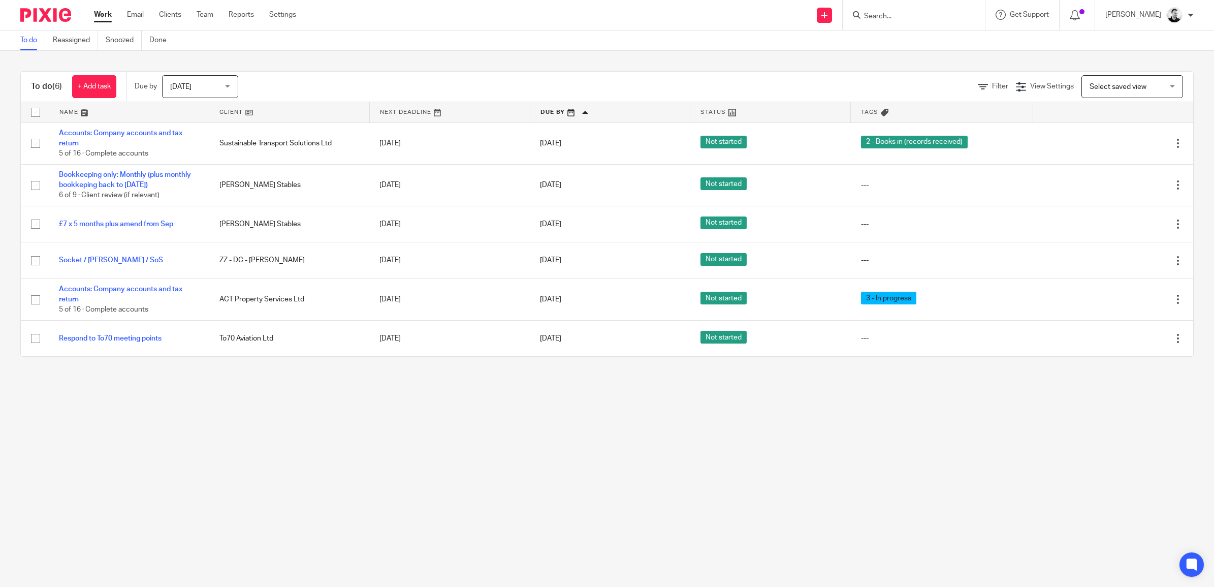
click at [233, 90] on div "[DATE] [DATE]" at bounding box center [200, 86] width 76 height 23
click at [186, 130] on span "[DATE]" at bounding box center [181, 128] width 21 height 7
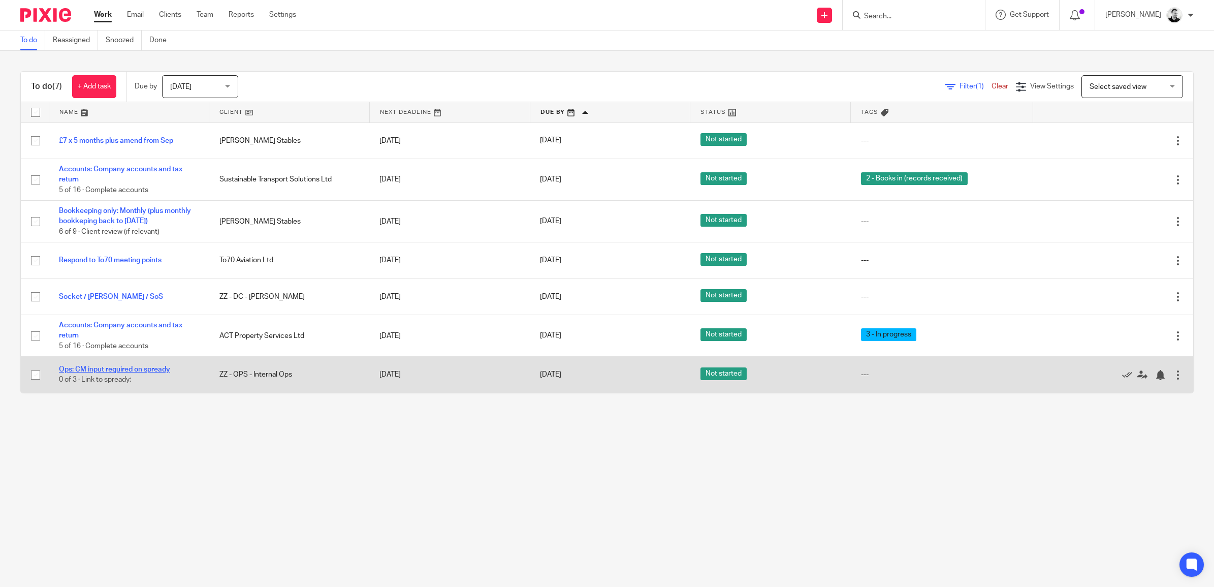
click at [132, 367] on link "Ops: CM input required on spready" at bounding box center [114, 369] width 111 height 7
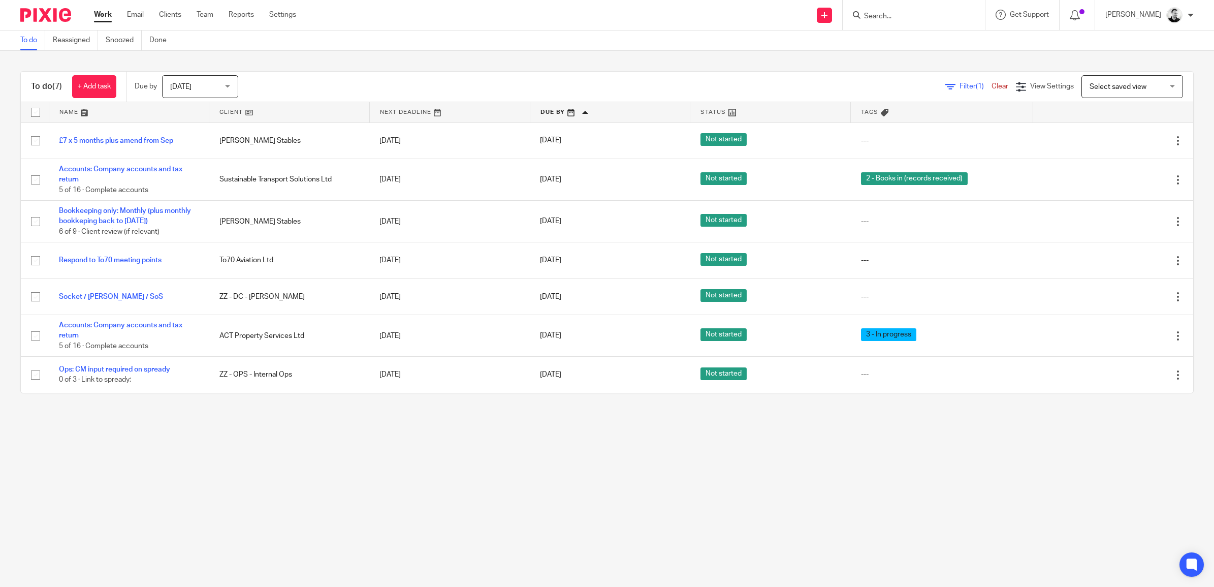
click at [202, 75] on div "[DATE] [DATE]" at bounding box center [200, 86] width 76 height 23
click at [196, 104] on li "[DATE]" at bounding box center [202, 108] width 75 height 21
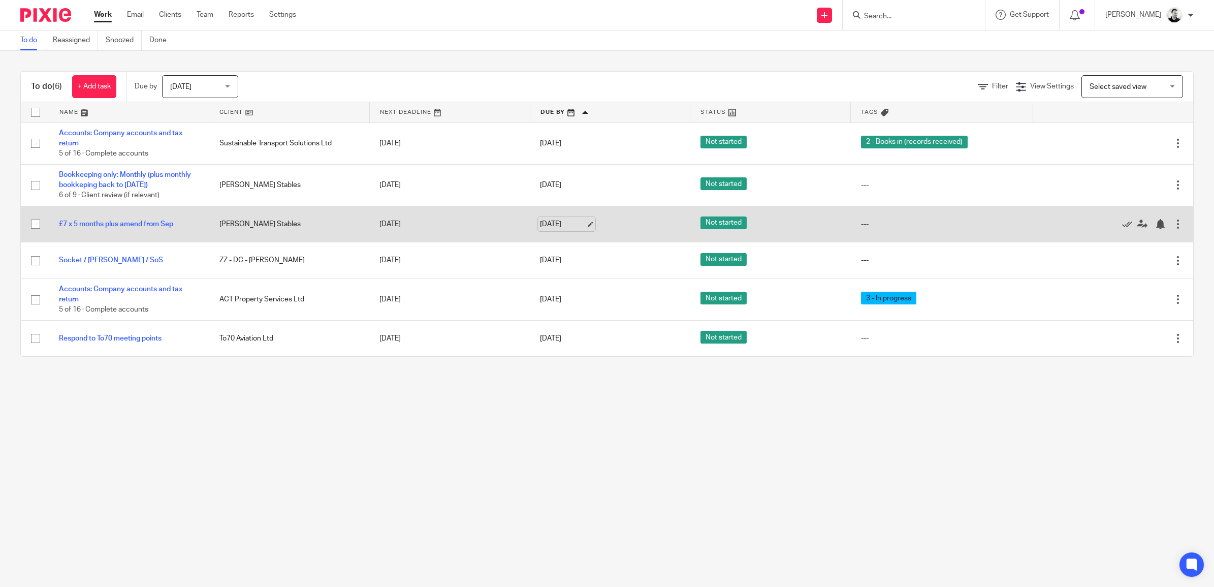
click at [550, 221] on link "[DATE]" at bounding box center [563, 224] width 46 height 11
click at [556, 225] on link "[DATE]" at bounding box center [563, 224] width 46 height 11
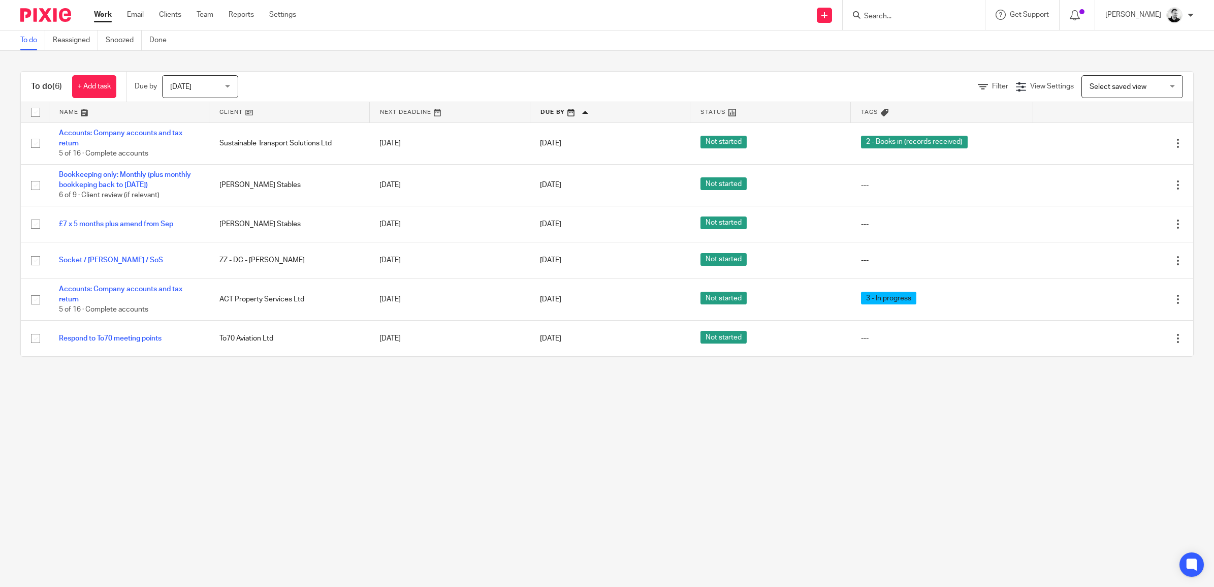
click at [895, 18] on input "Search" at bounding box center [908, 16] width 91 height 9
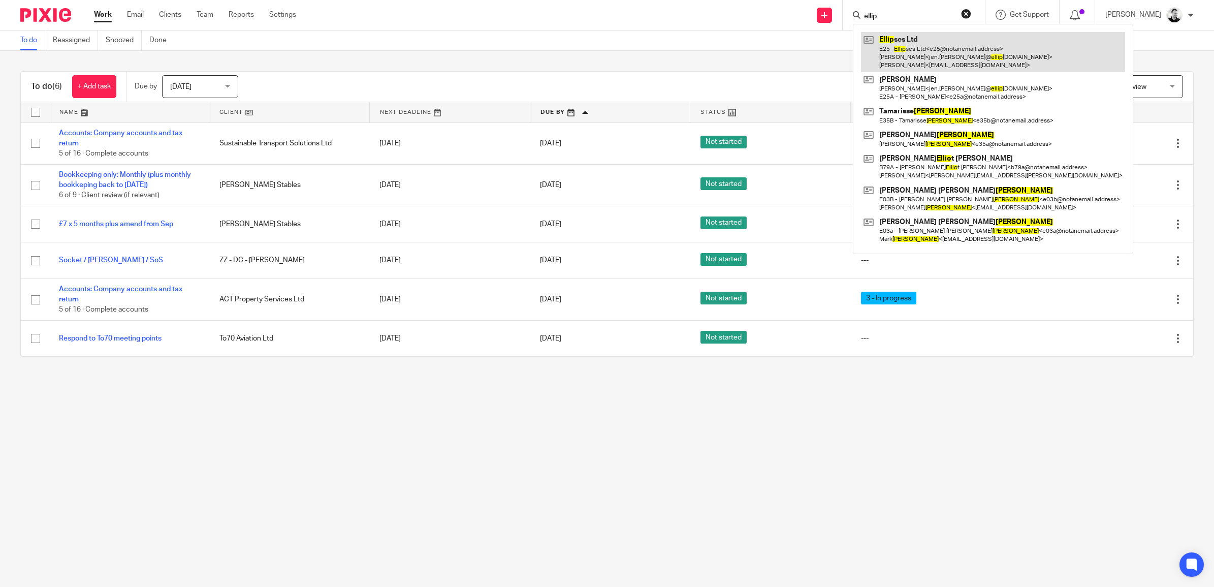
type input "ellip"
click at [912, 54] on link at bounding box center [993, 52] width 264 height 40
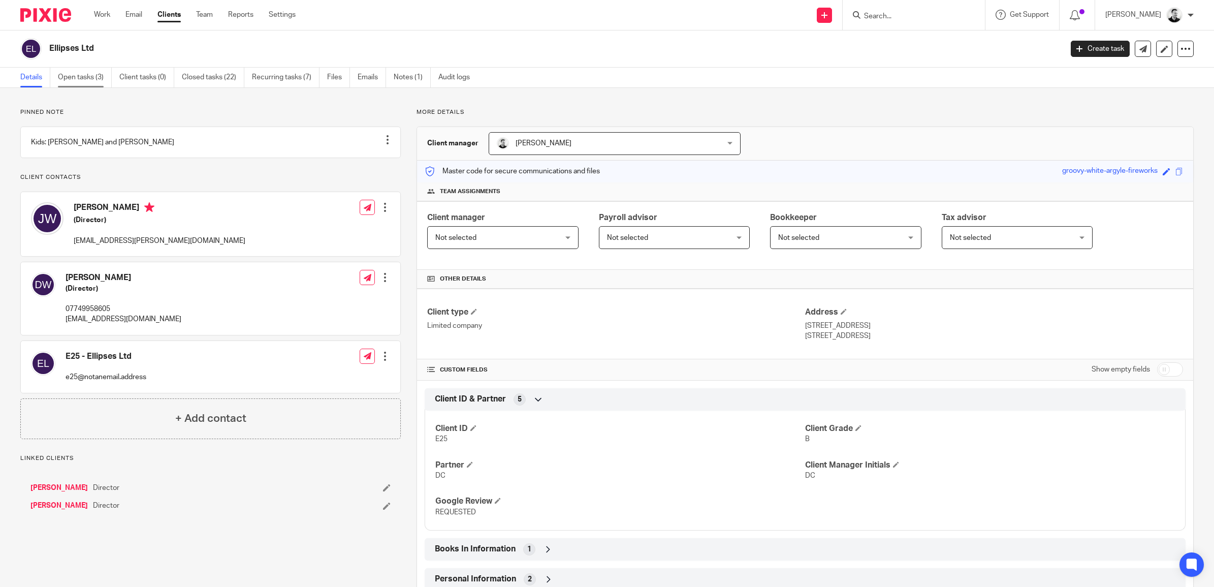
click at [87, 81] on link "Open tasks (3)" at bounding box center [85, 78] width 54 height 20
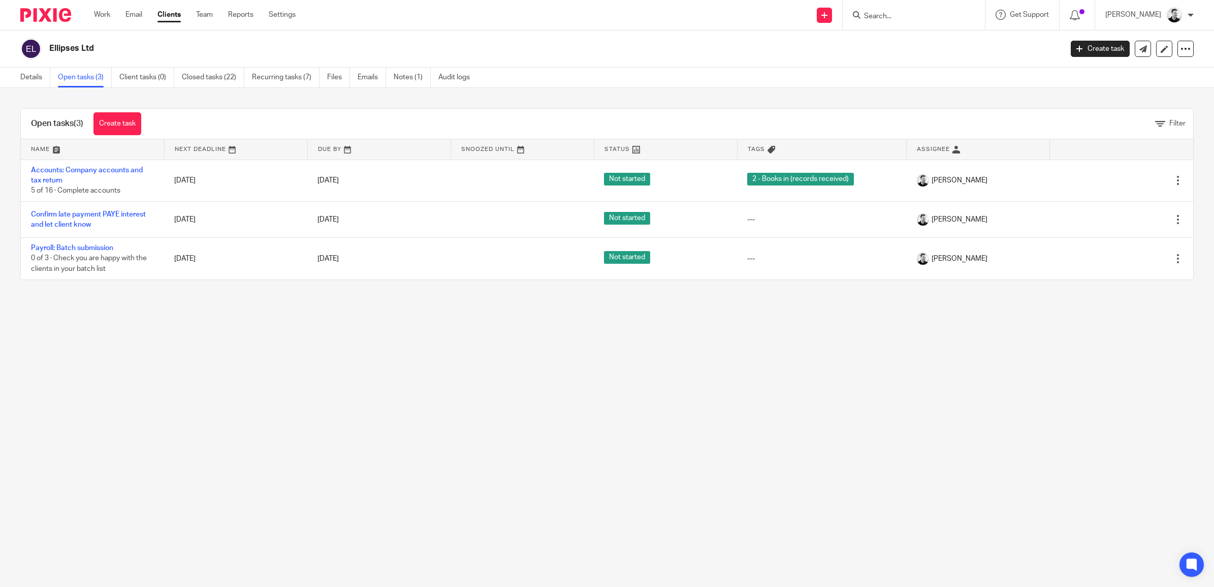
click at [885, 14] on input "Search" at bounding box center [908, 16] width 91 height 9
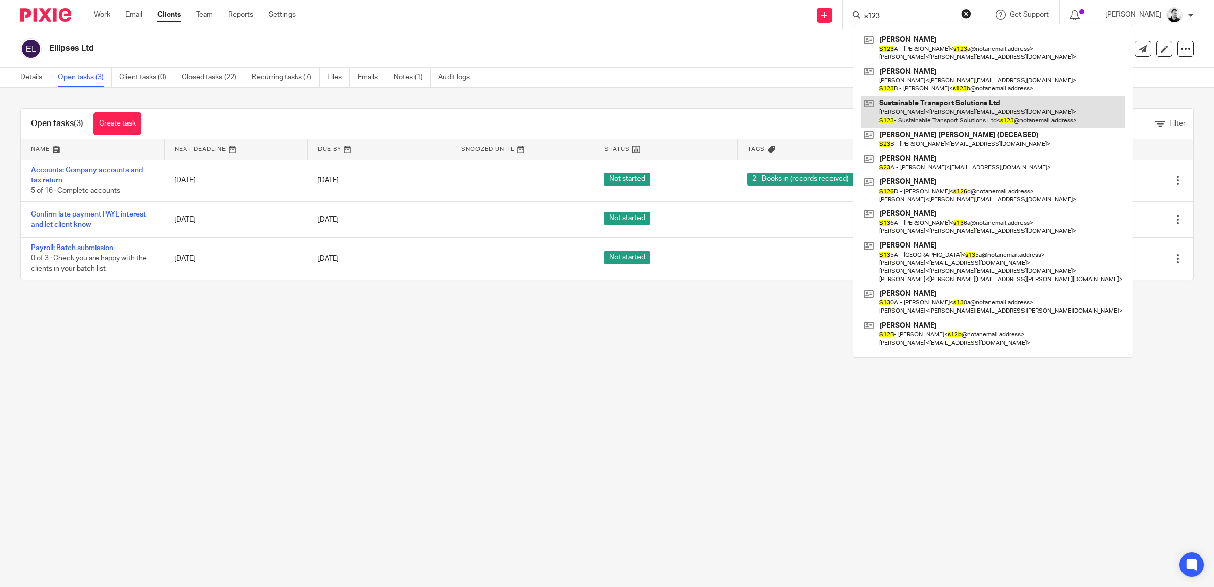
type input "s123"
click at [933, 117] on link at bounding box center [993, 111] width 264 height 31
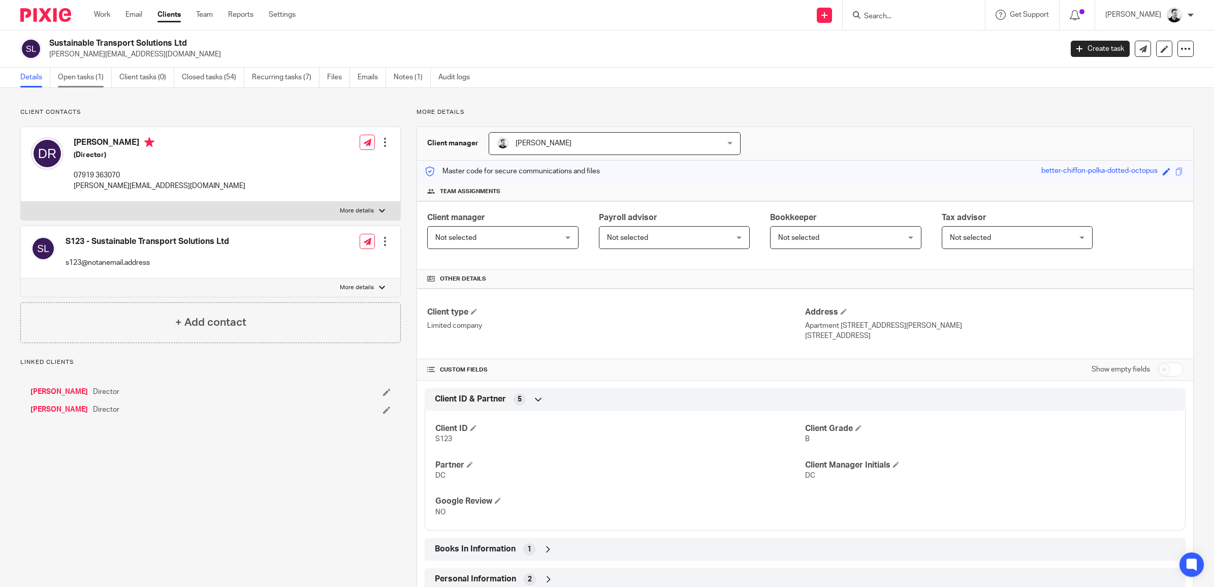
click at [90, 75] on link "Open tasks (1)" at bounding box center [85, 78] width 54 height 20
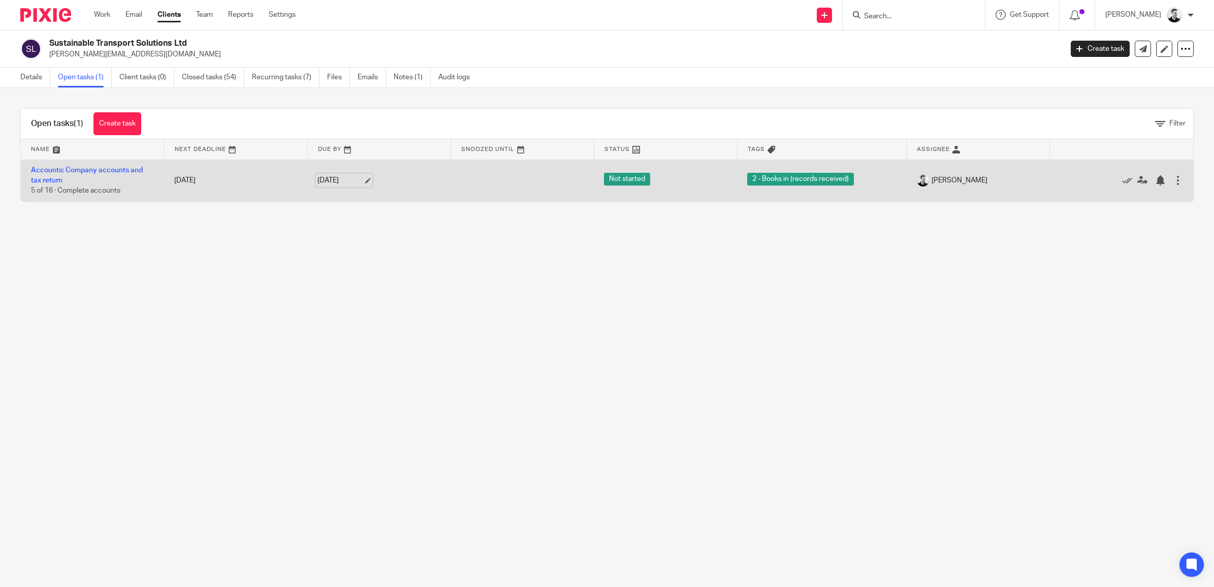
click at [346, 182] on link "[DATE]" at bounding box center [341, 180] width 46 height 11
click at [1137, 181] on icon at bounding box center [1142, 180] width 10 height 10
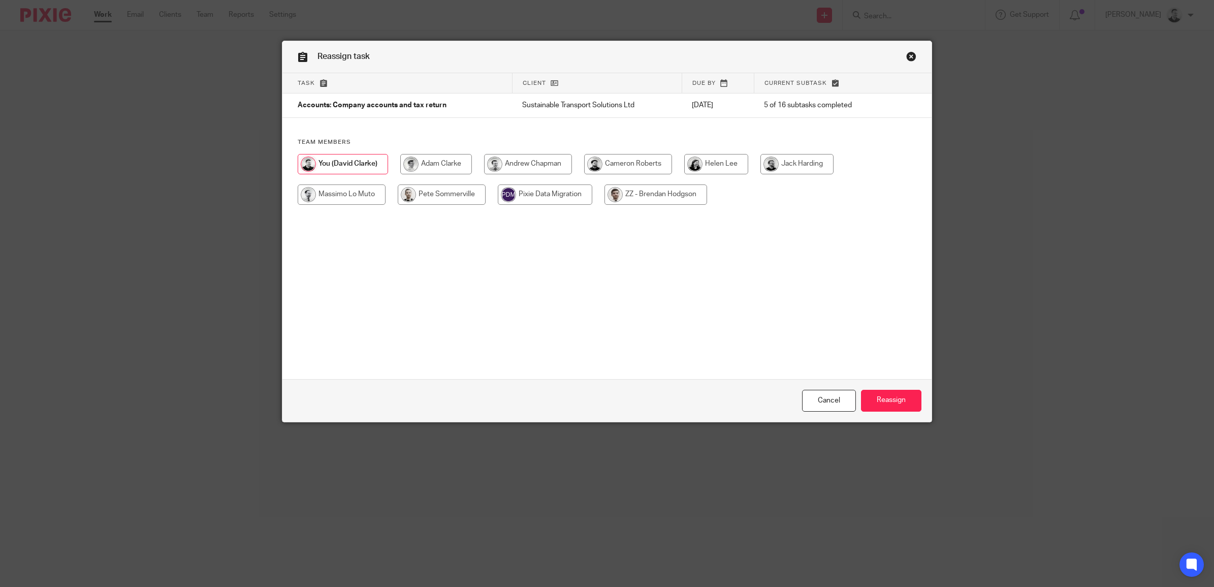
click at [353, 196] on input "radio" at bounding box center [342, 194] width 88 height 20
radio input "true"
click at [885, 402] on input "Reassign" at bounding box center [891, 401] width 60 height 22
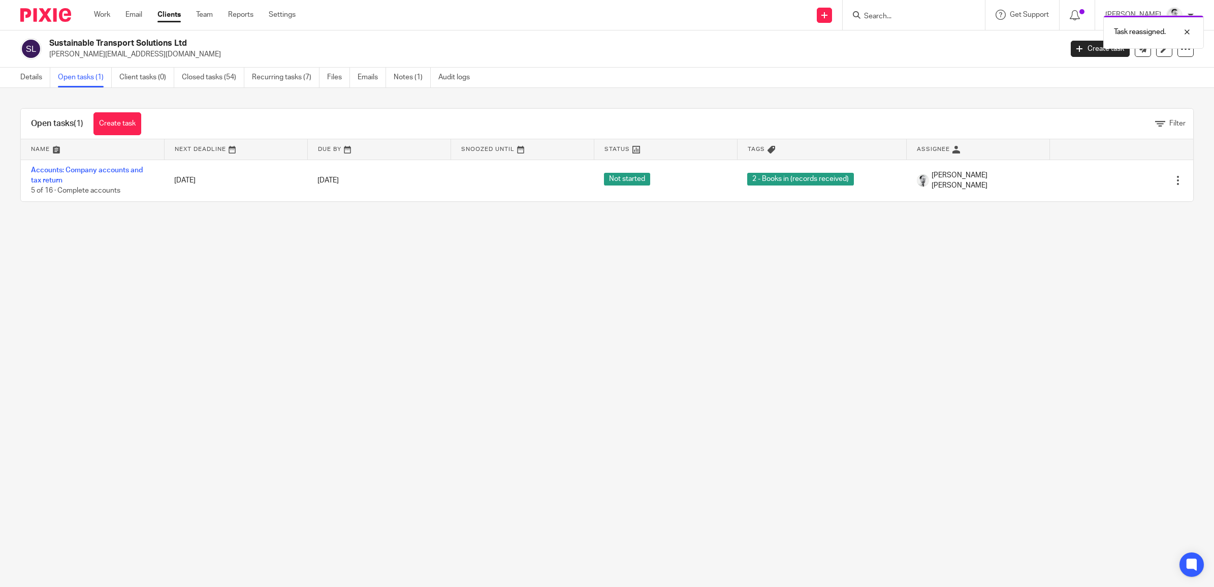
click at [92, 8] on div "Work Email Clients Team Reports Settings Work Email Clients Team Reports Settin…" at bounding box center [197, 15] width 227 height 30
click at [101, 17] on link "Work" at bounding box center [102, 15] width 16 height 10
